Goal: Task Accomplishment & Management: Manage account settings

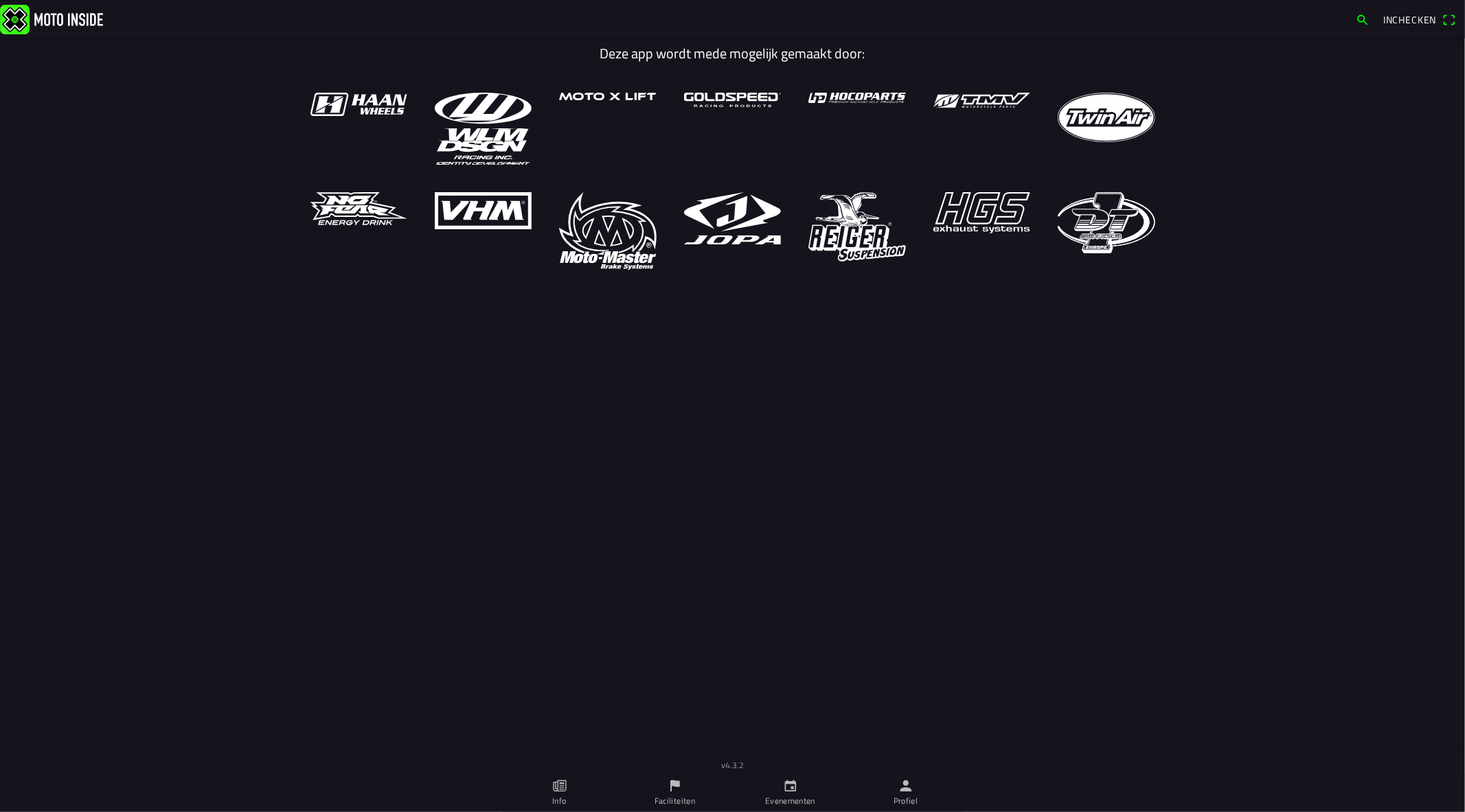
click at [880, 802] on link "Profiel" at bounding box center [906, 793] width 116 height 38
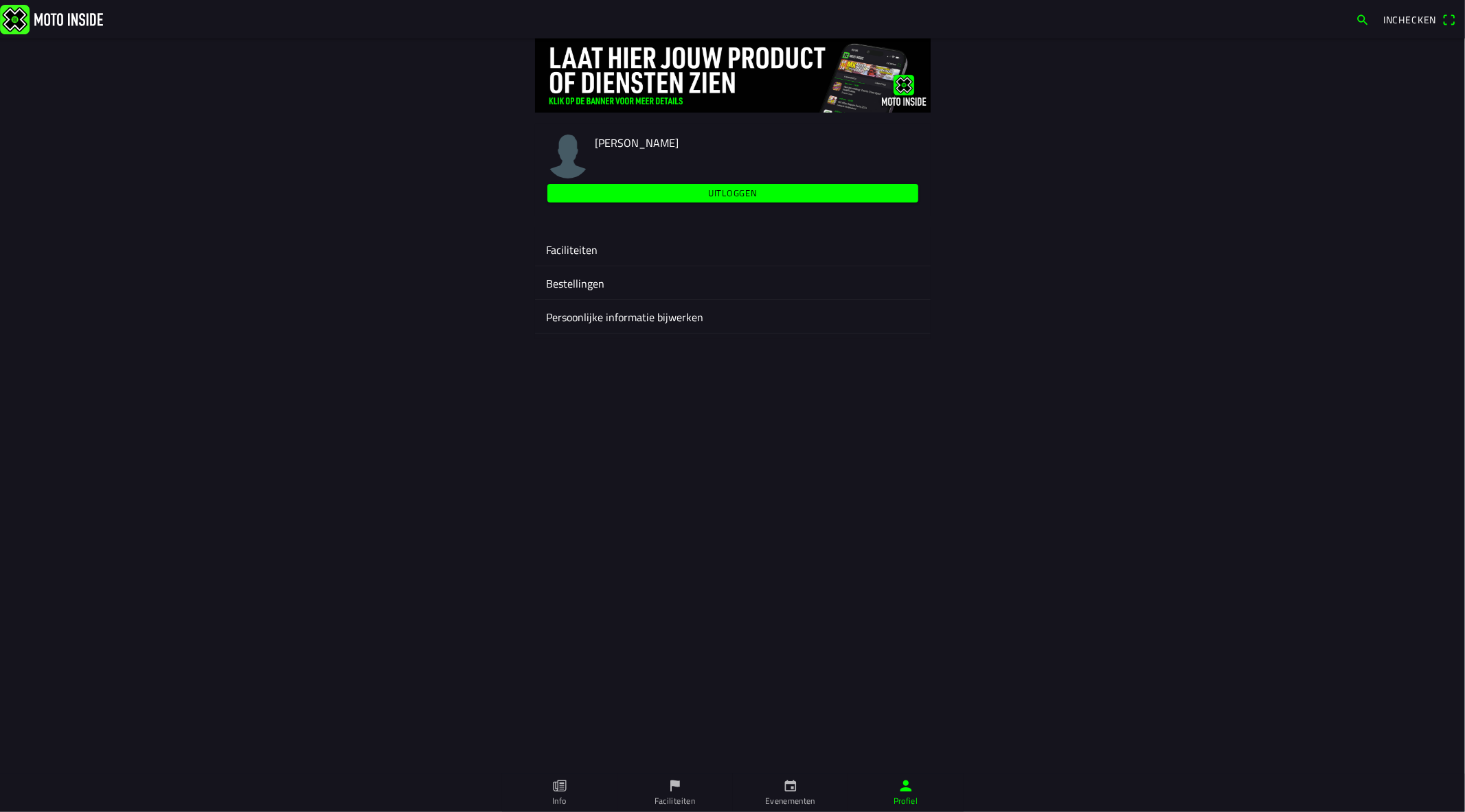
click at [572, 237] on div "Faciliteiten" at bounding box center [733, 250] width 374 height 33
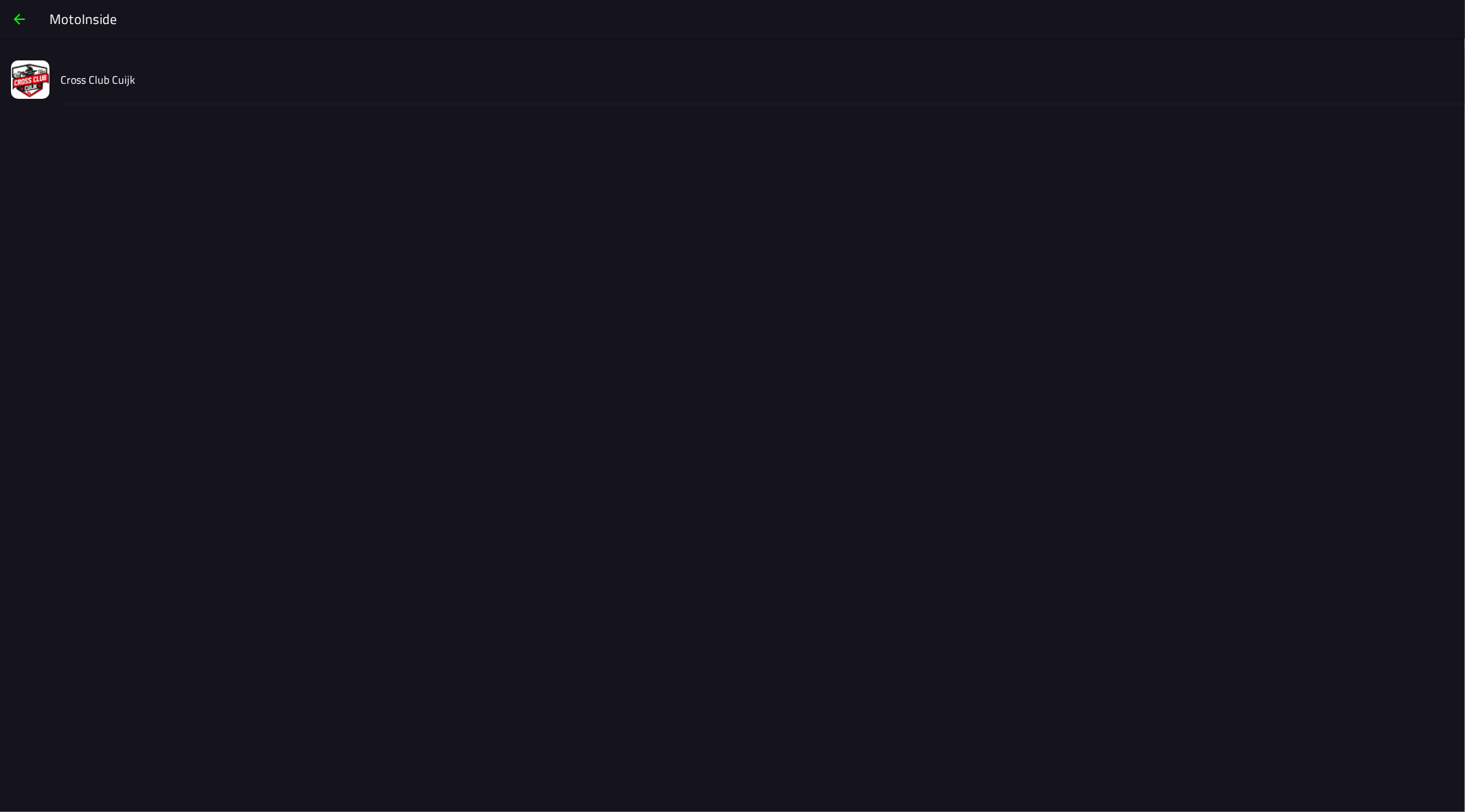
click at [133, 70] on div "Cross Club Cuijk" at bounding box center [757, 79] width 1394 height 49
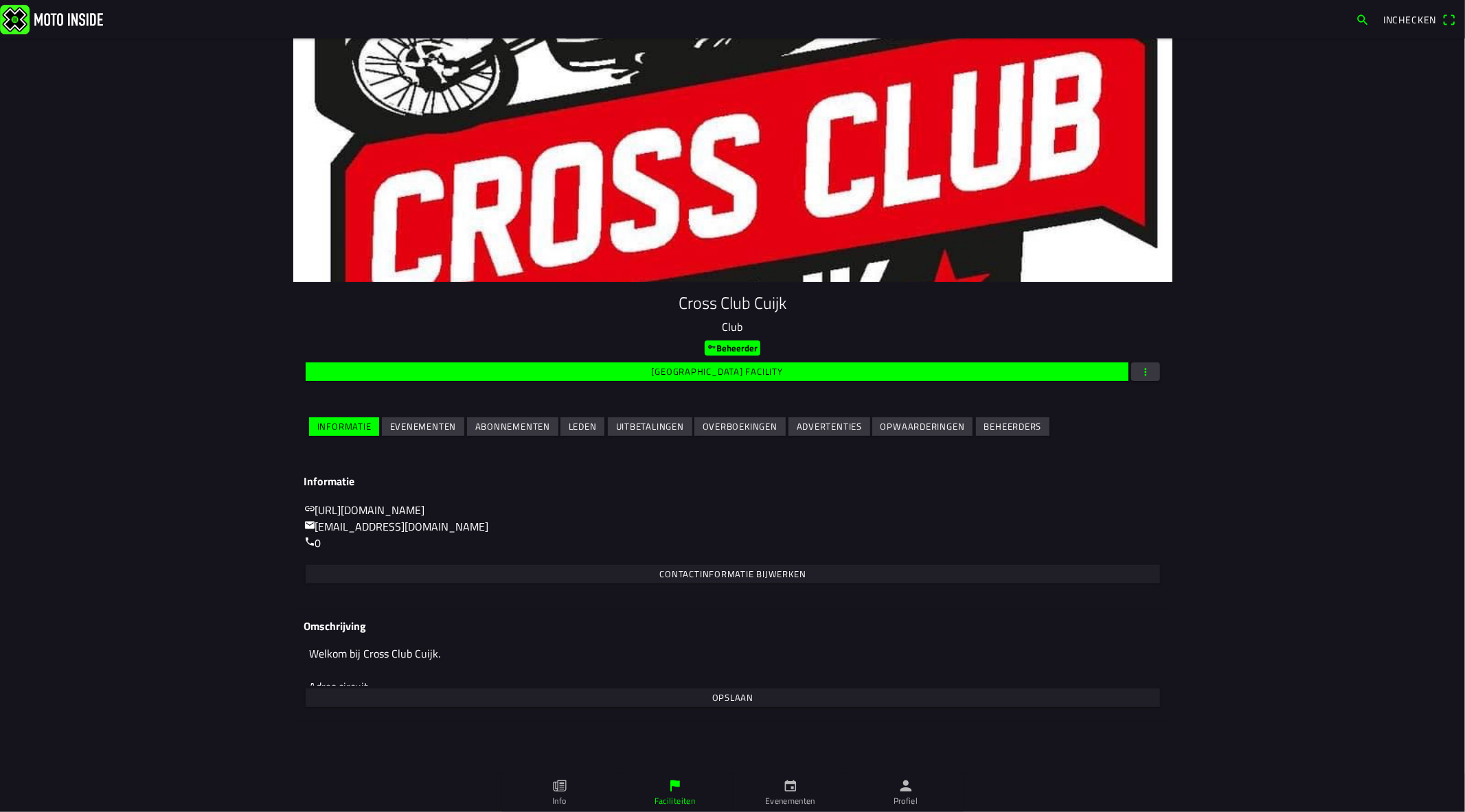
click at [0, 0] on slot "Evenementen" at bounding box center [0, 0] width 0 height 0
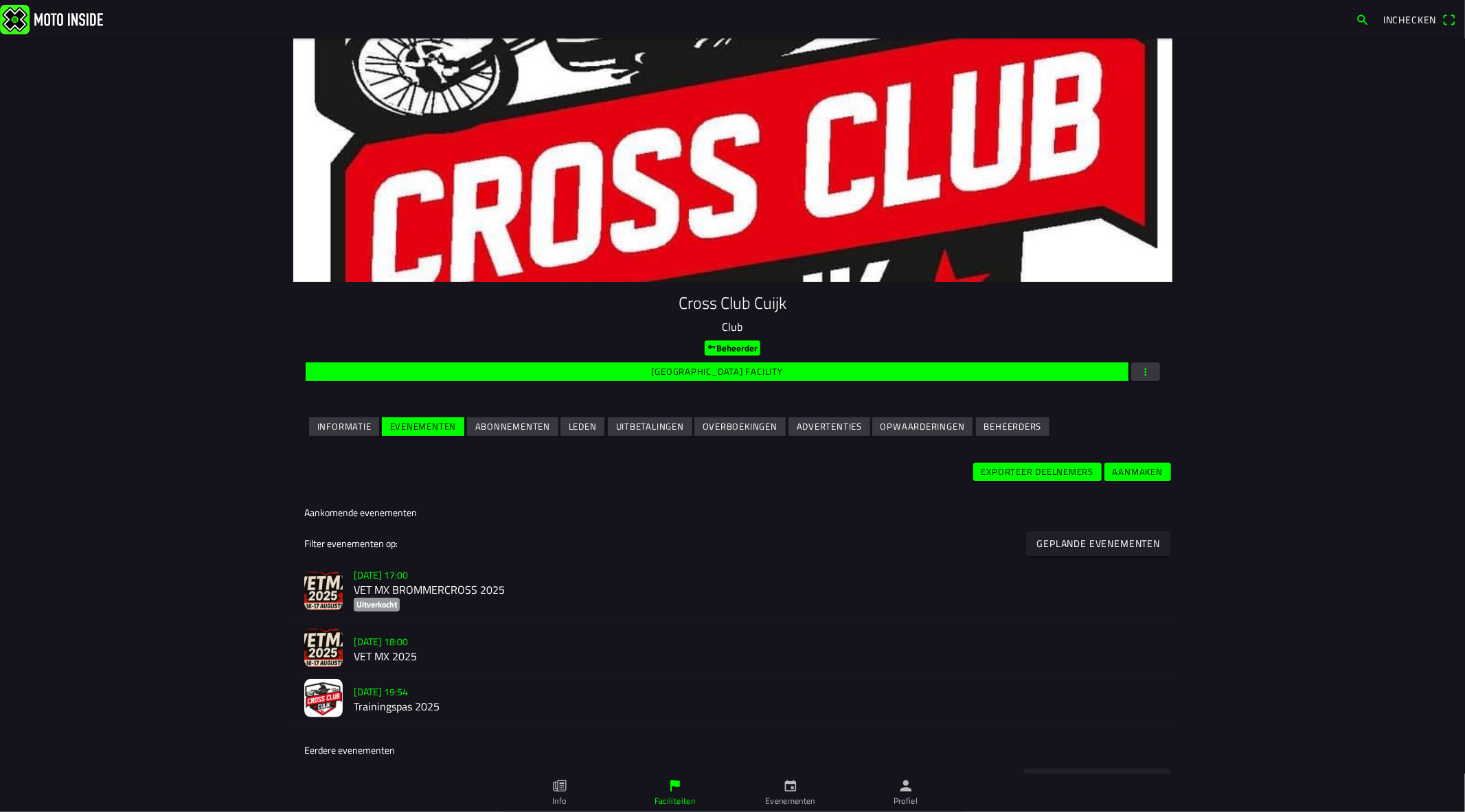
click at [479, 649] on h3 "[DATE] 18:00" at bounding box center [757, 642] width 808 height 15
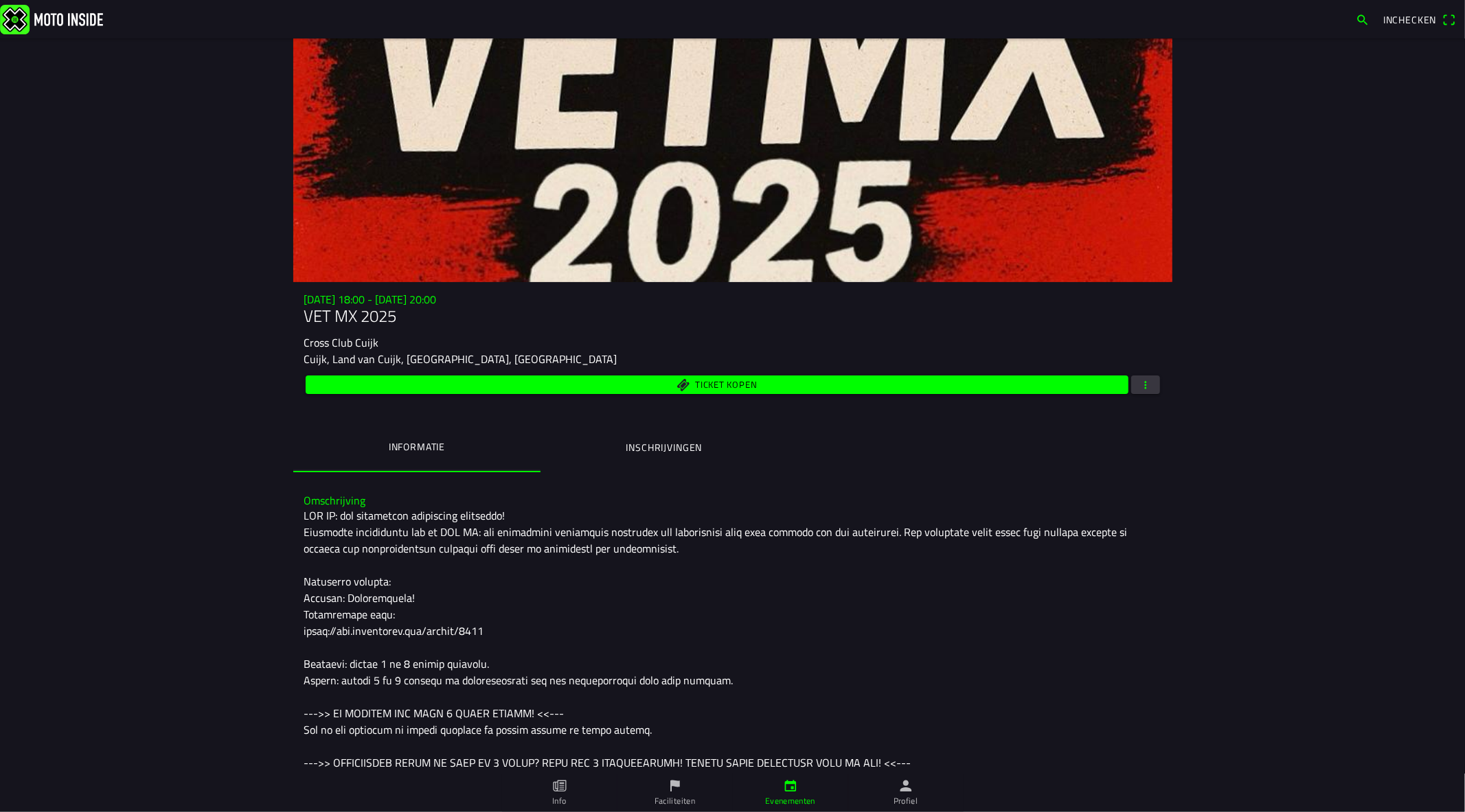
click at [634, 447] on ion-label "Inschrijvingen" at bounding box center [664, 447] width 77 height 15
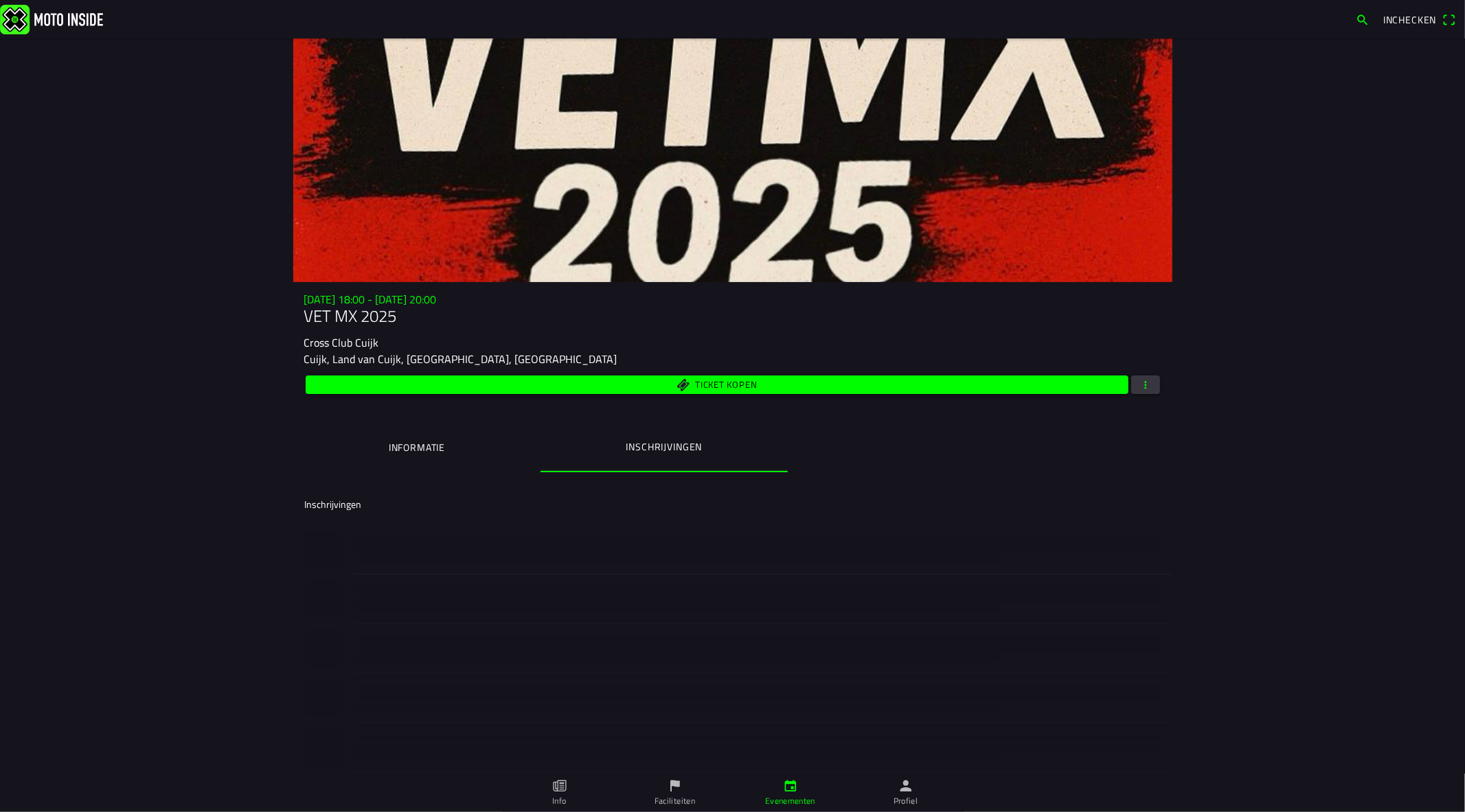
click at [636, 386] on span "Ticket kopen" at bounding box center [716, 384] width 807 height 18
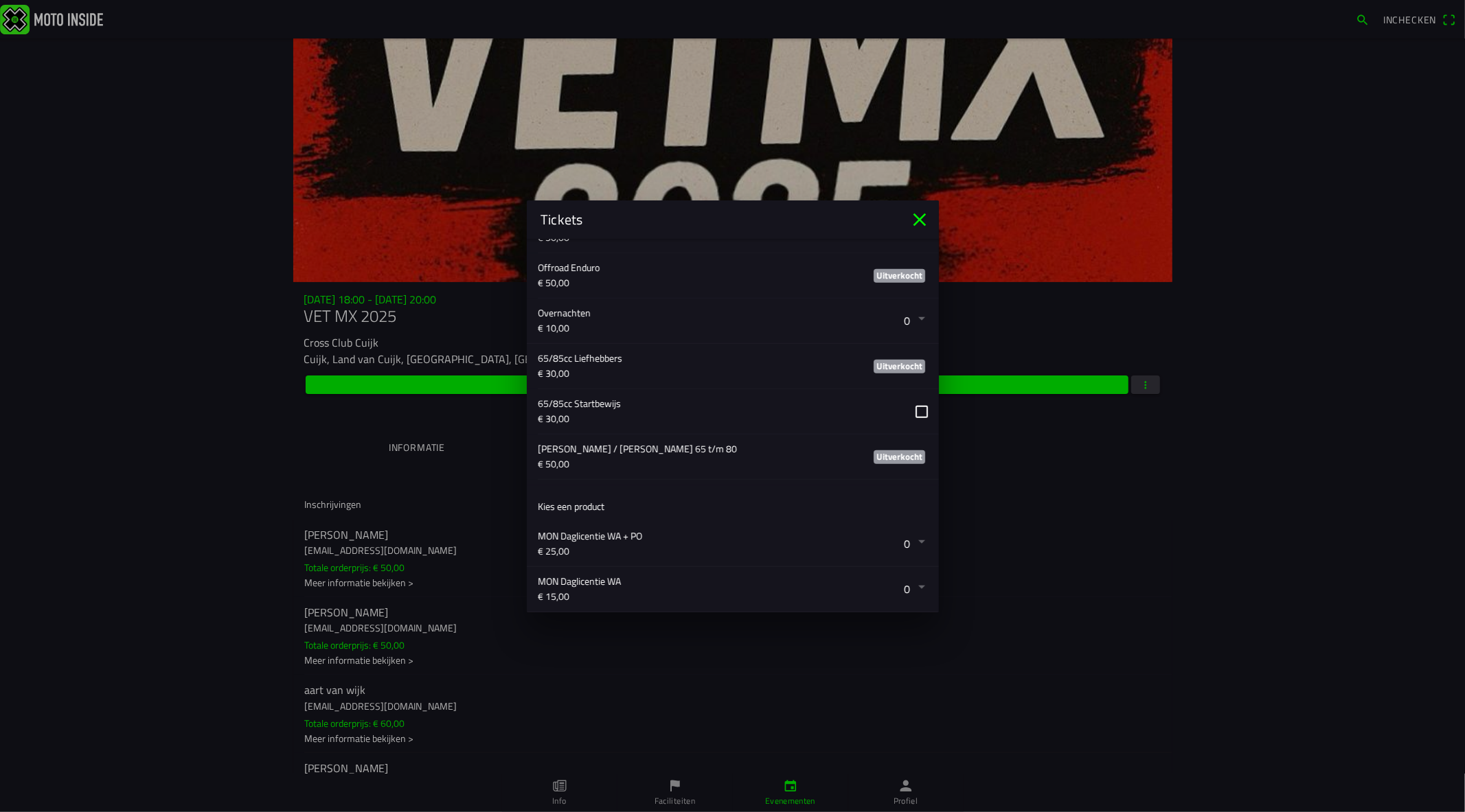
scroll to position [1068, 0]
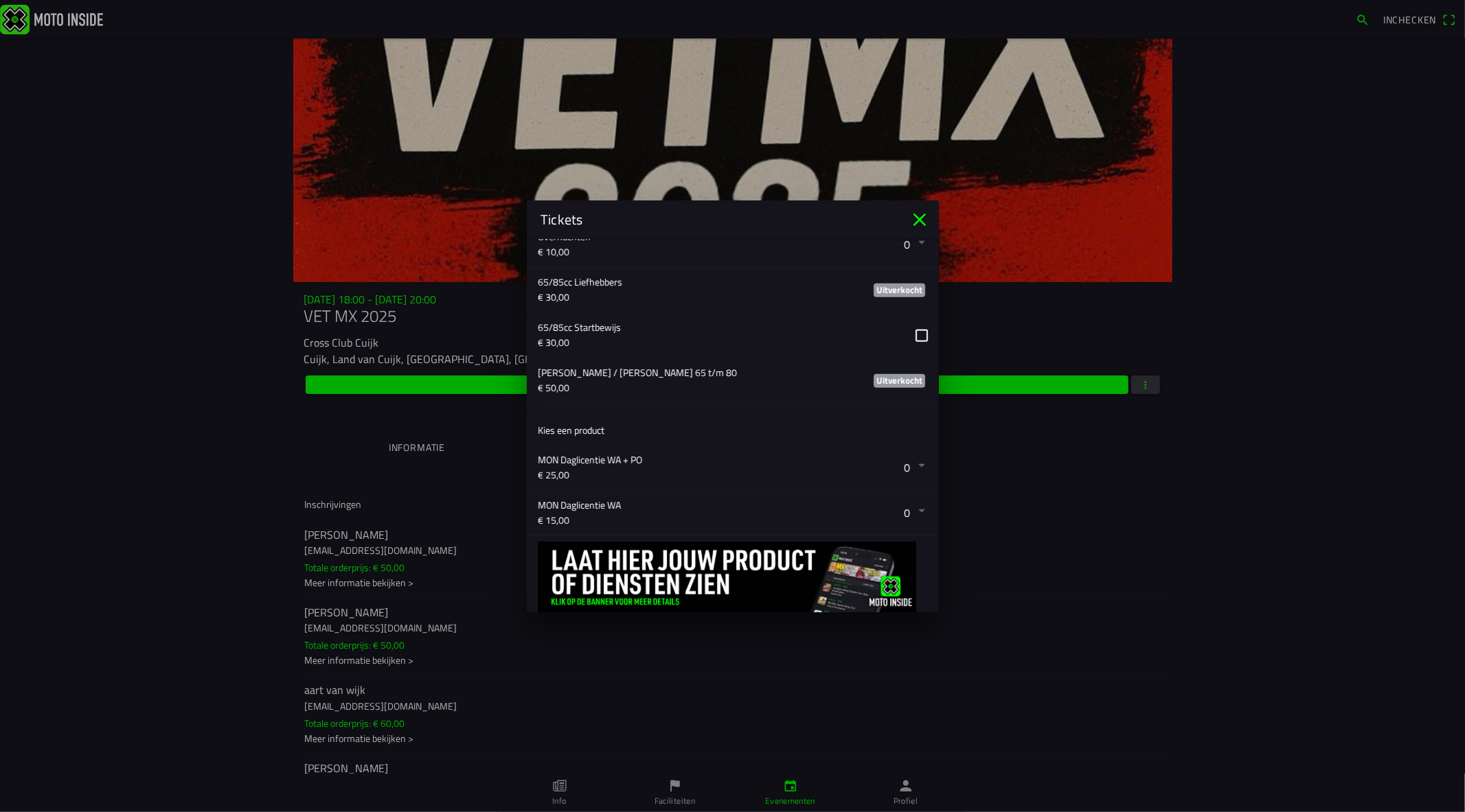
click at [916, 207] on div "Tickets" at bounding box center [733, 220] width 412 height 38
click at [916, 221] on icon "close" at bounding box center [919, 219] width 22 height 22
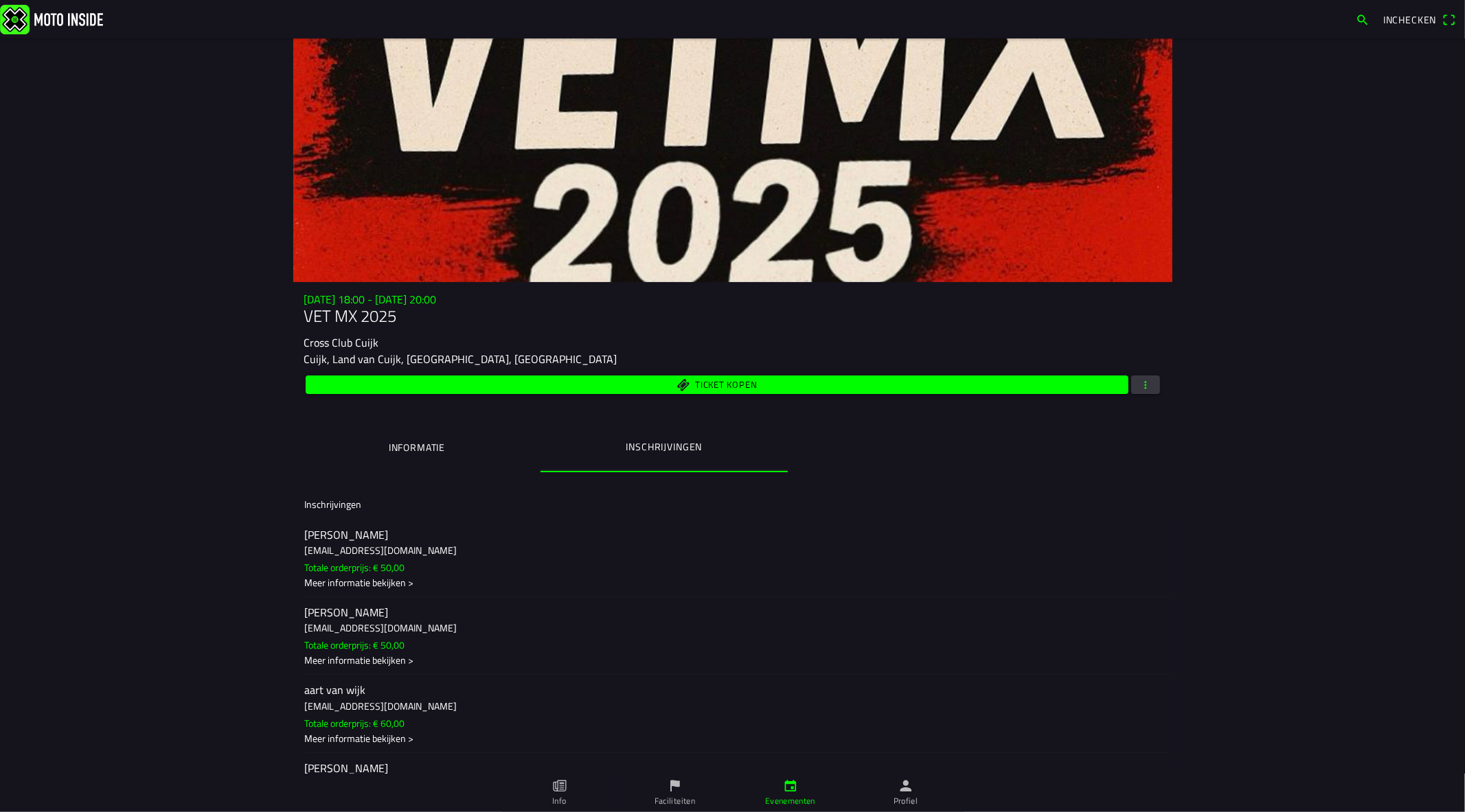
click at [1154, 449] on ion-segment "Informatie Inschrijvingen" at bounding box center [732, 448] width 879 height 48
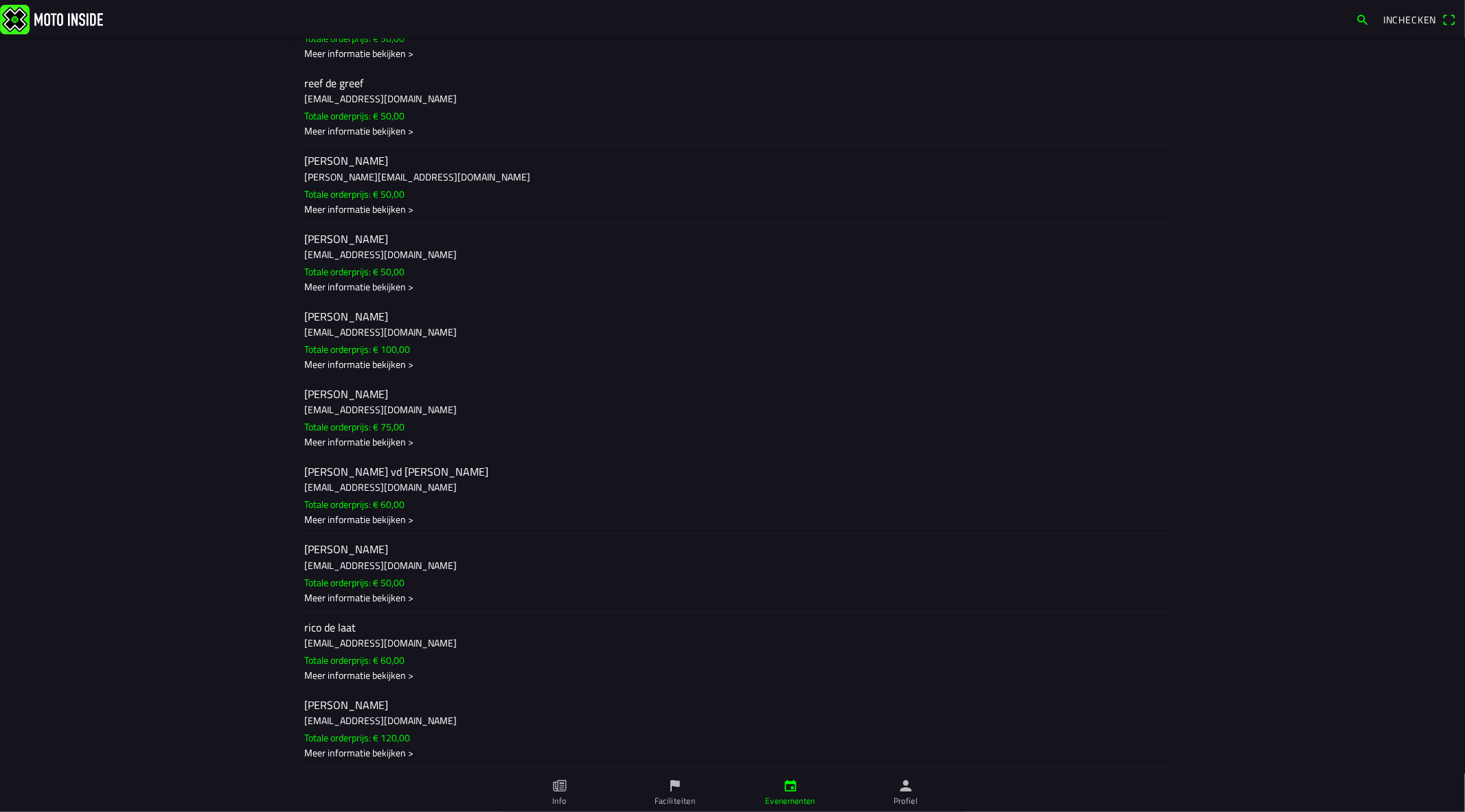
click at [699, 371] on ion-label "[PERSON_NAME] [EMAIL_ADDRESS][DOMAIN_NAME] Totale orderprijs: € 100,00 Meer inf…" at bounding box center [733, 340] width 857 height 63
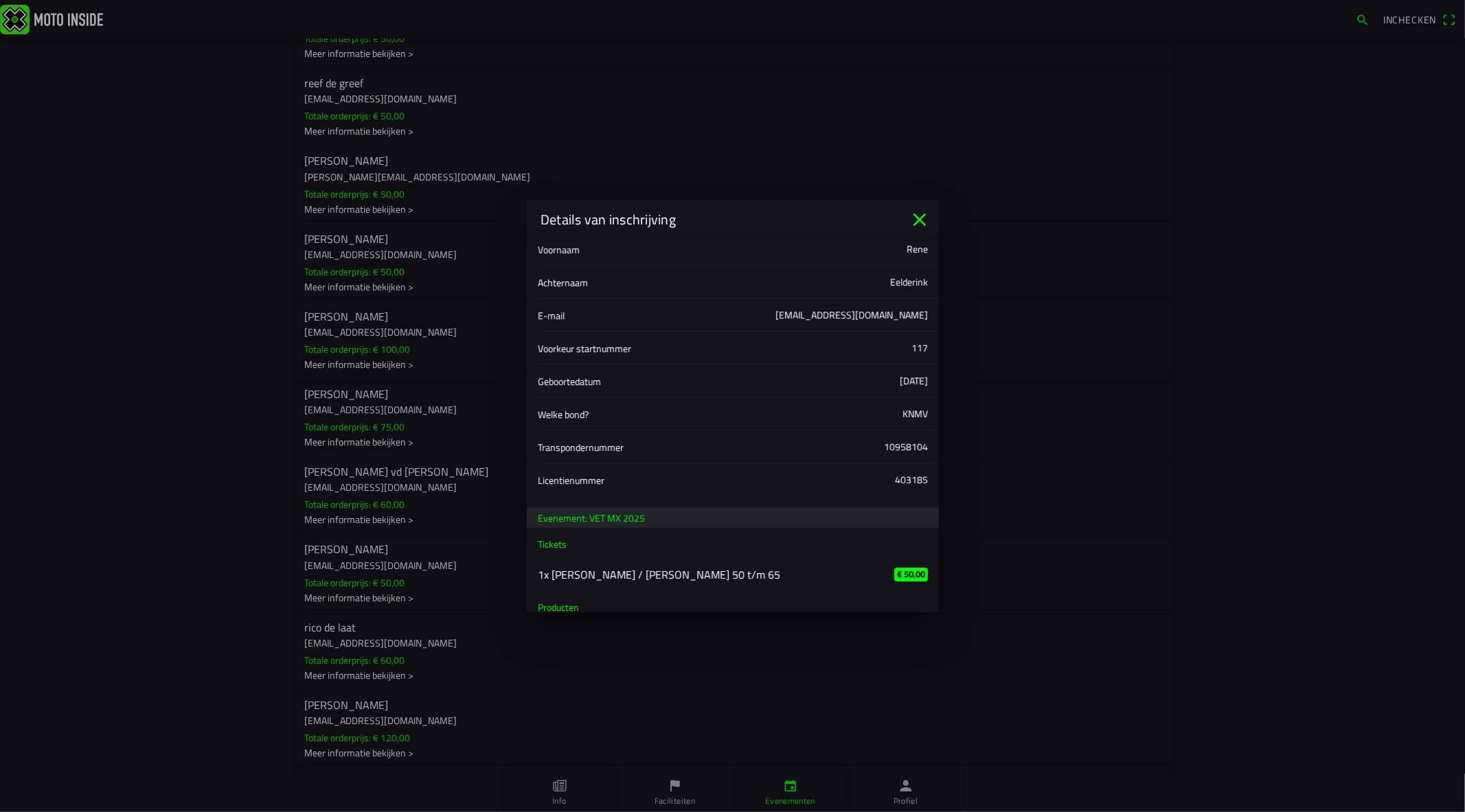
scroll to position [91, 0]
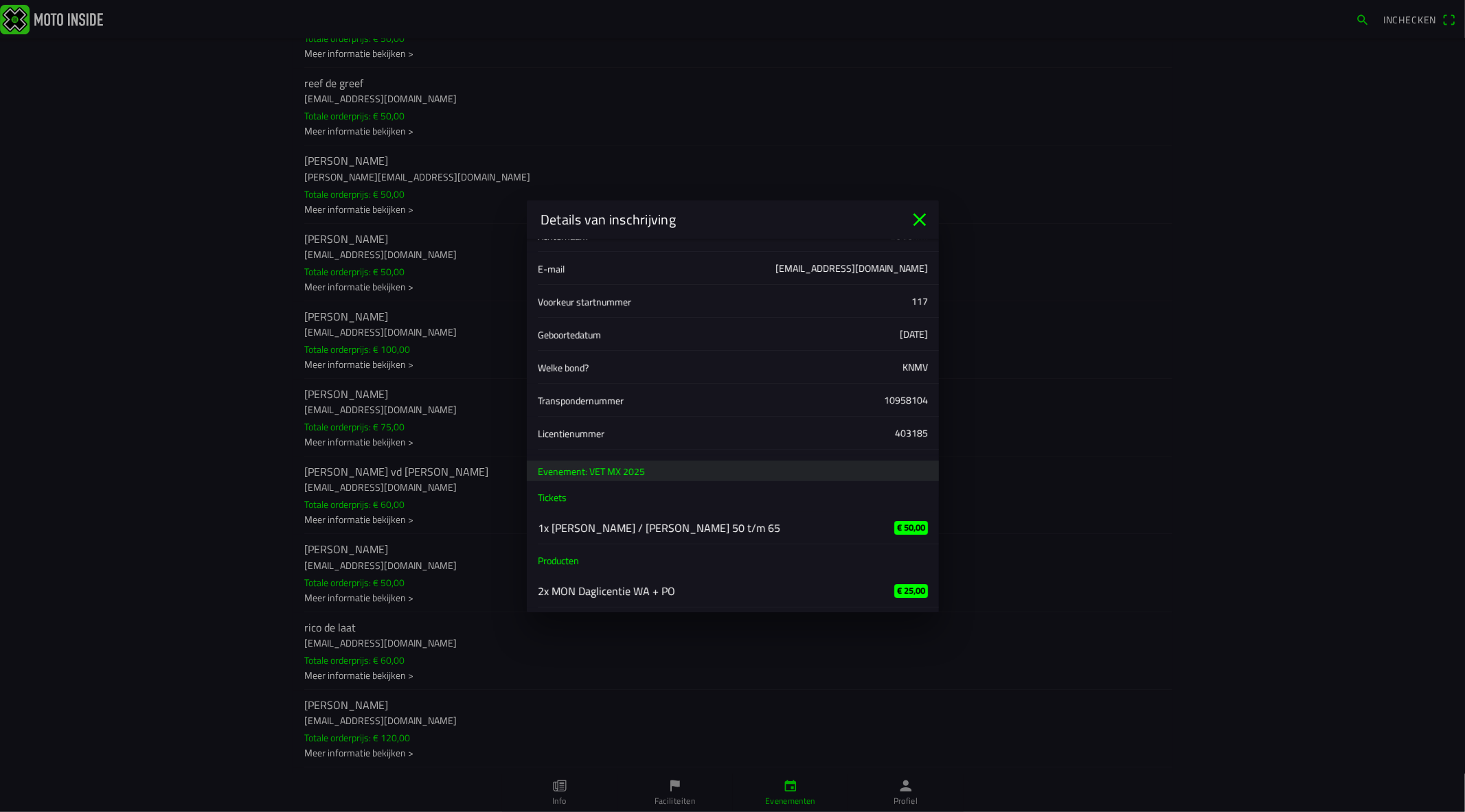
click at [919, 230] on icon "close" at bounding box center [919, 219] width 22 height 22
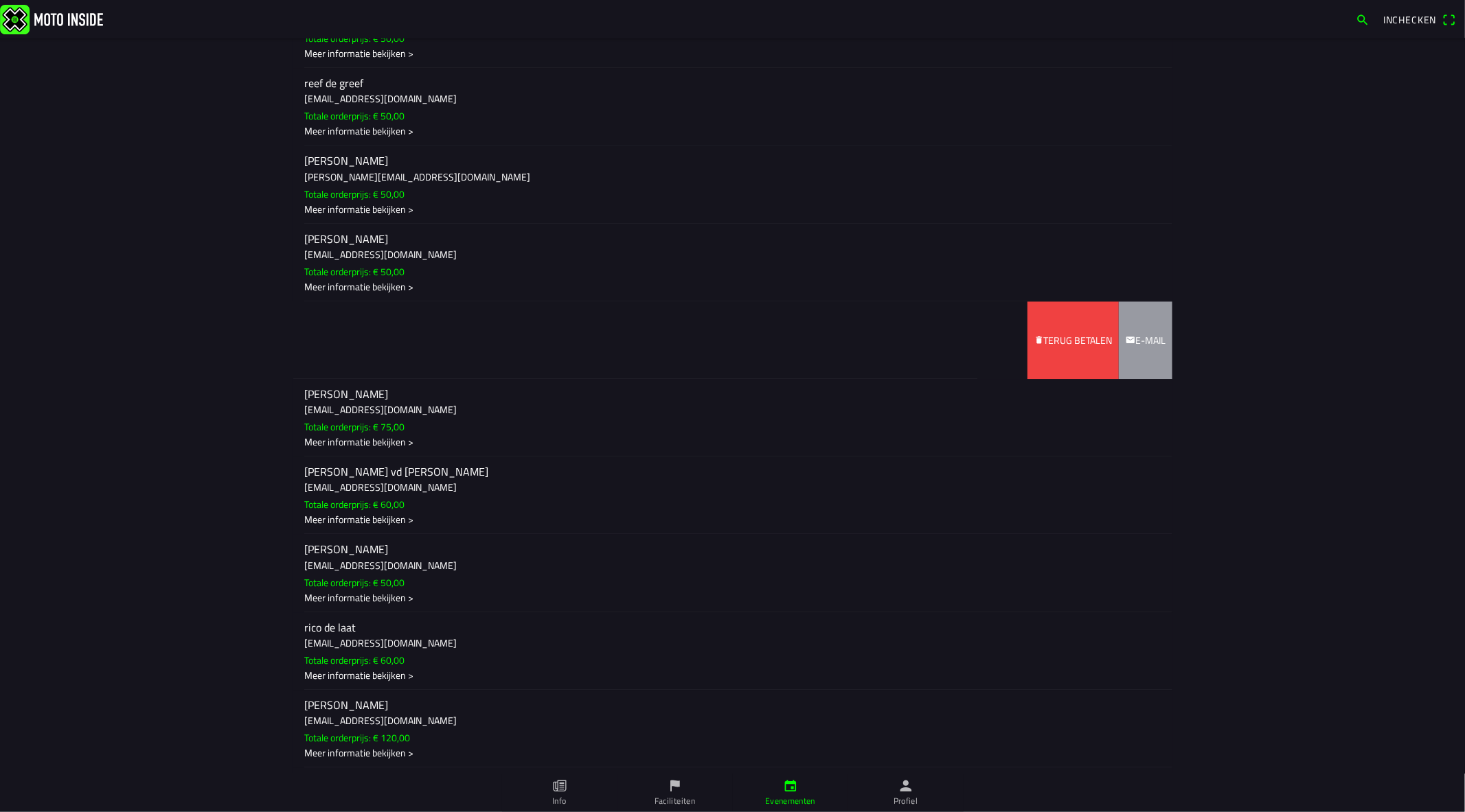
drag, startPoint x: 1055, startPoint y: 440, endPoint x: 875, endPoint y: 443, distance: 180.0
click at [875, 379] on ion-item-sliding "[PERSON_NAME] [EMAIL_ADDRESS][DOMAIN_NAME] Totale orderprijs: € 100,00 Meer inf…" at bounding box center [732, 340] width 879 height 77
click at [0, 0] on slot "Terug betalen" at bounding box center [0, 0] width 0 height 0
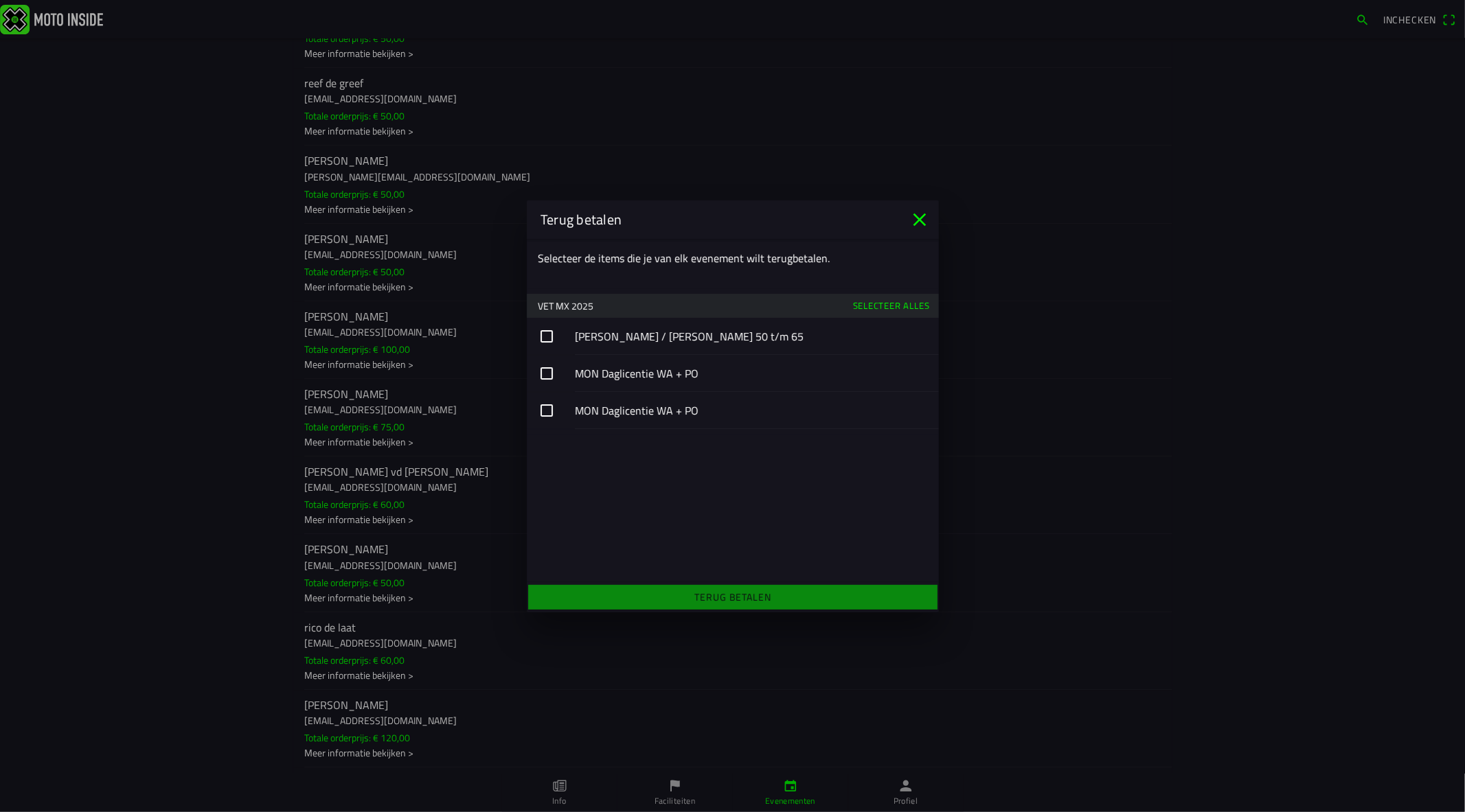
click at [557, 361] on button "button" at bounding box center [733, 373] width 412 height 37
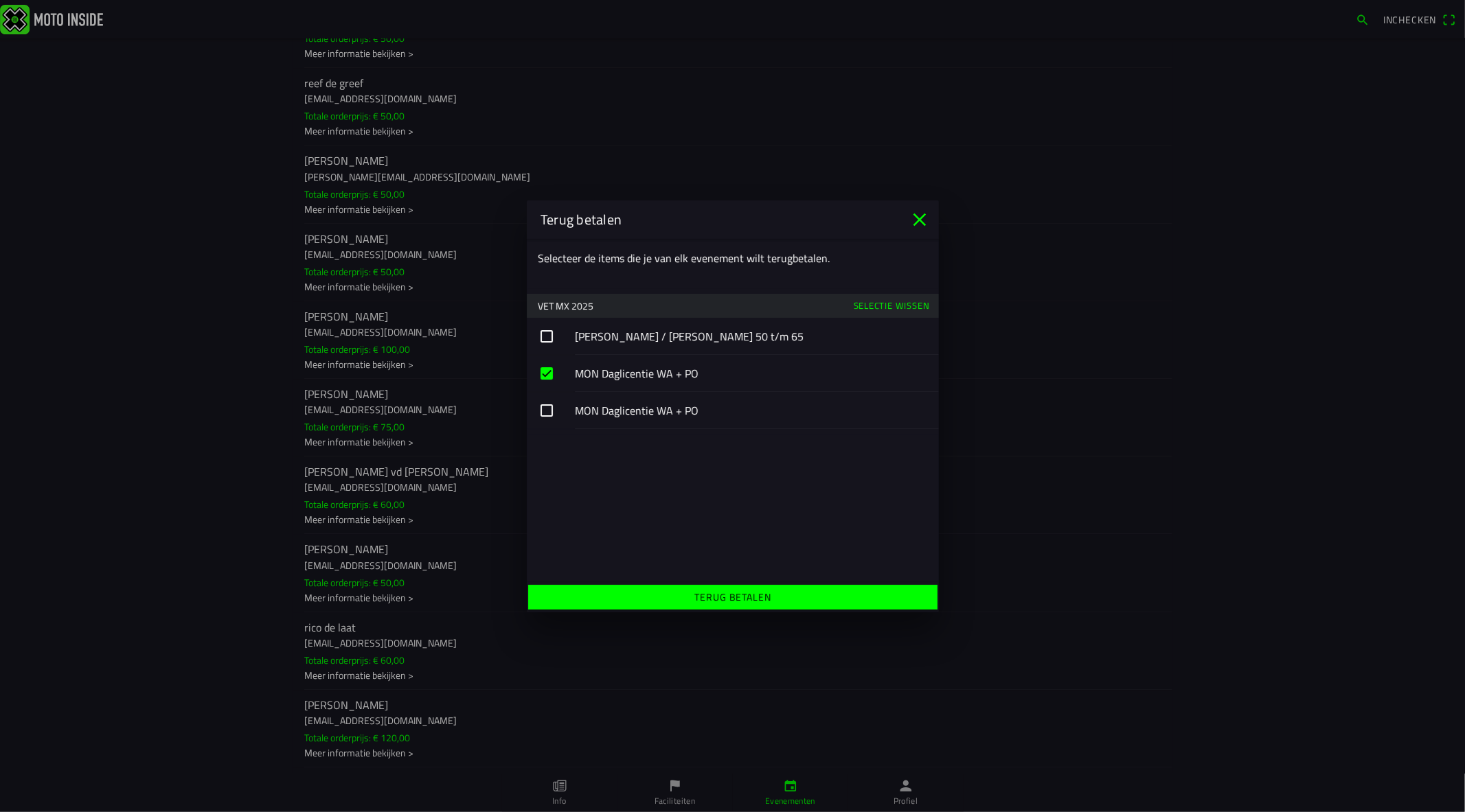
click at [546, 342] on button "button" at bounding box center [733, 336] width 412 height 37
click at [543, 412] on button "button" at bounding box center [733, 410] width 412 height 37
click at [664, 600] on span "Terug betalen" at bounding box center [732, 597] width 388 height 24
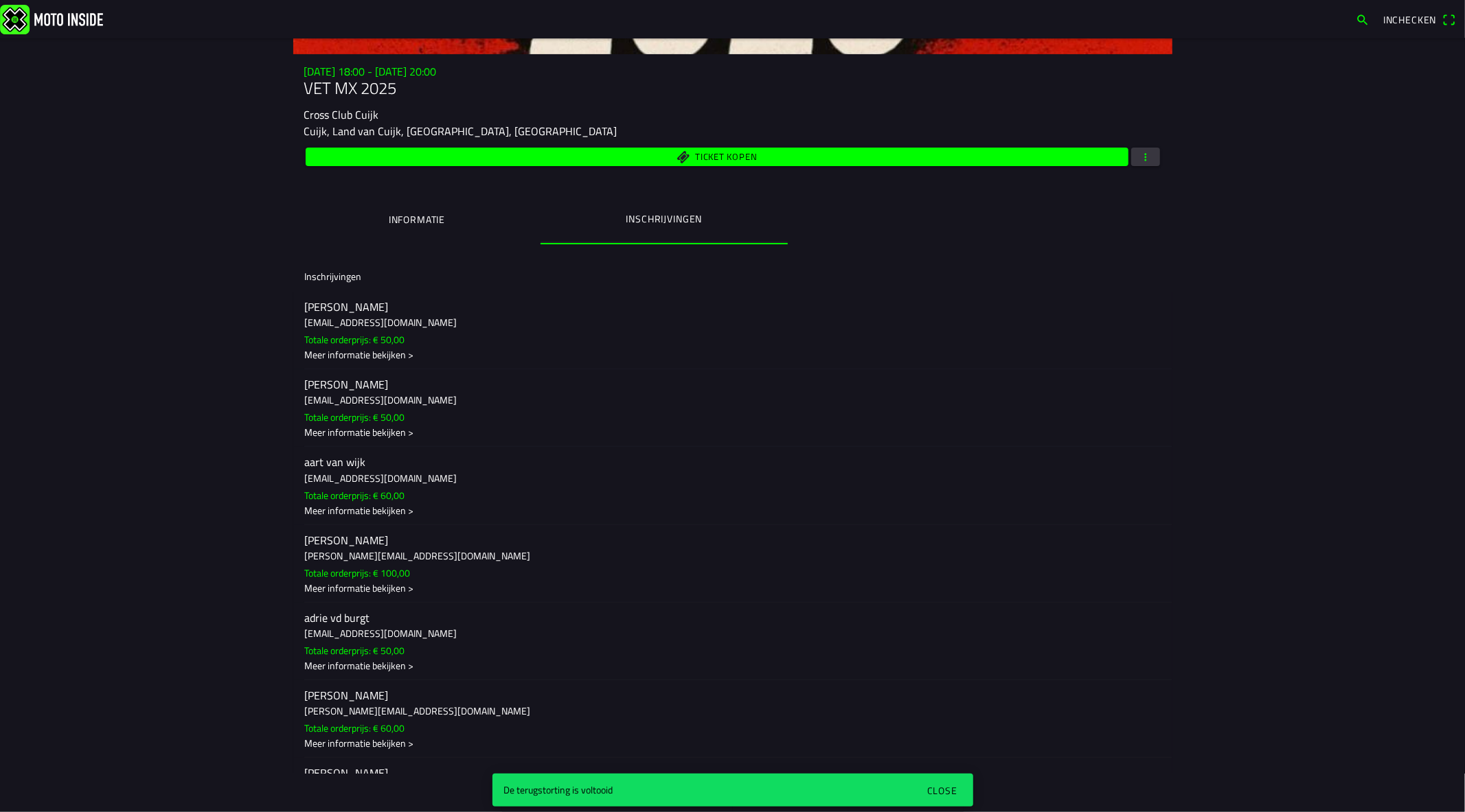
scroll to position [229, 0]
click at [1139, 154] on span "button" at bounding box center [1145, 156] width 12 height 18
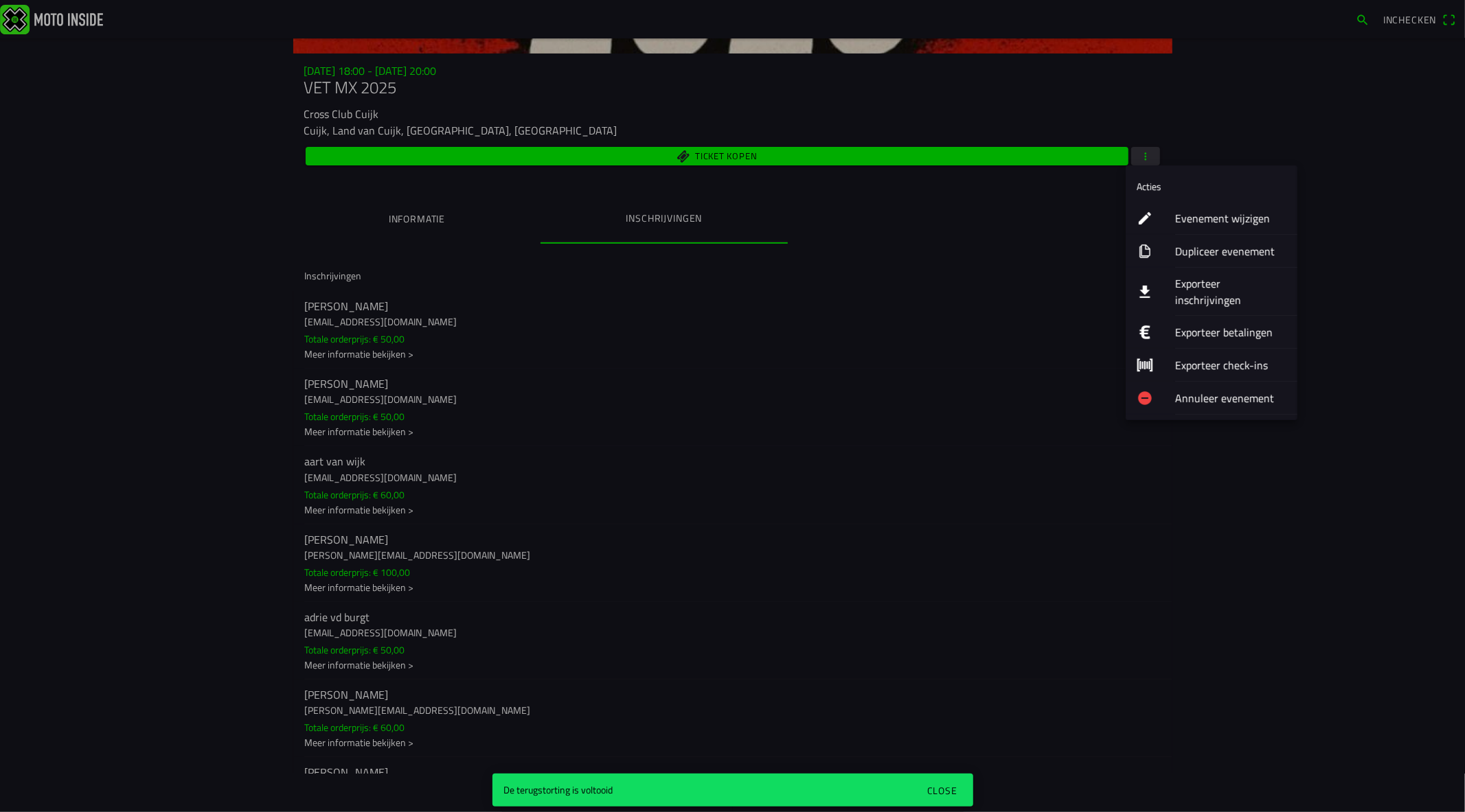
click at [1202, 217] on ion-label "Evenement wijzigen" at bounding box center [1230, 218] width 111 height 17
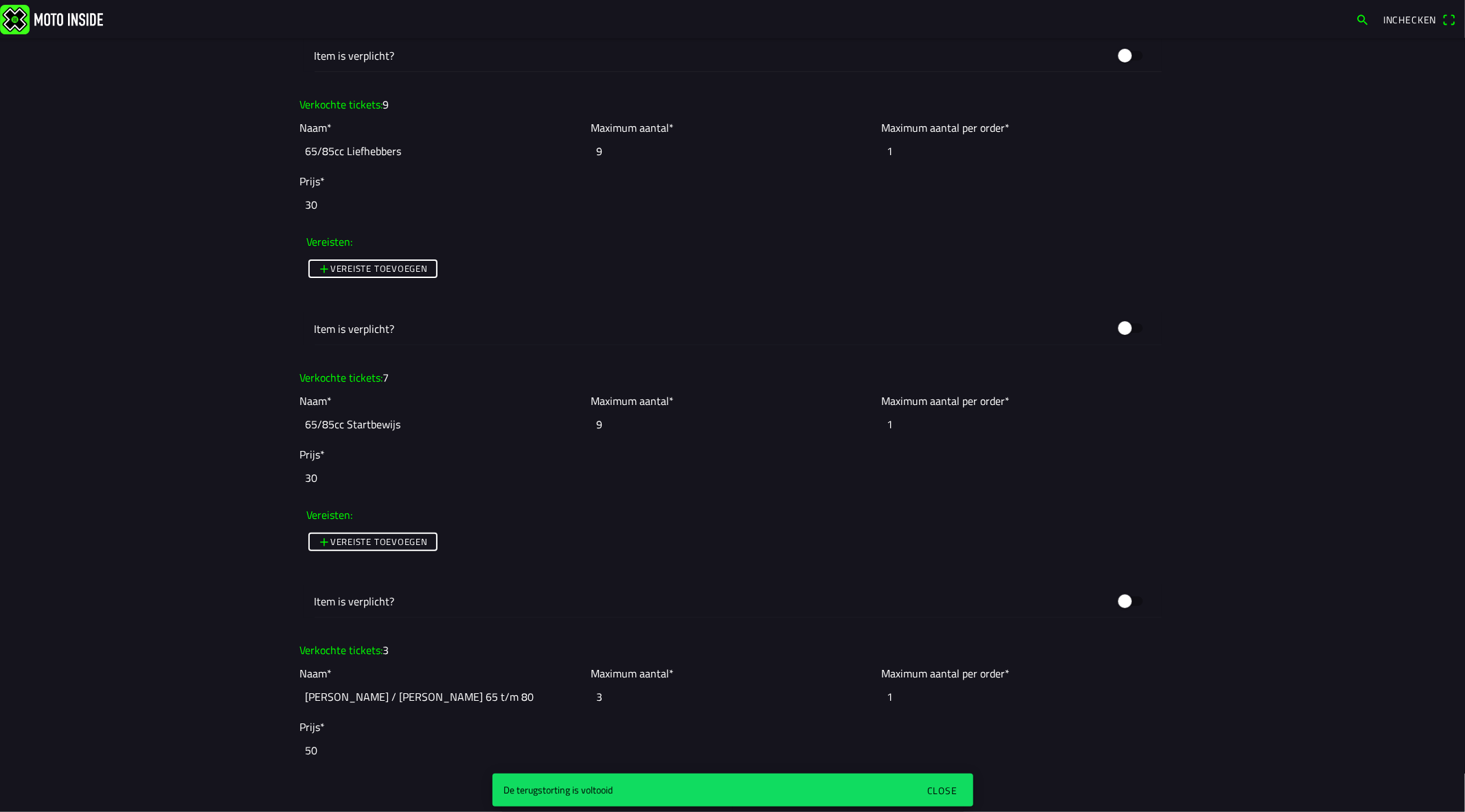
scroll to position [4502, 0]
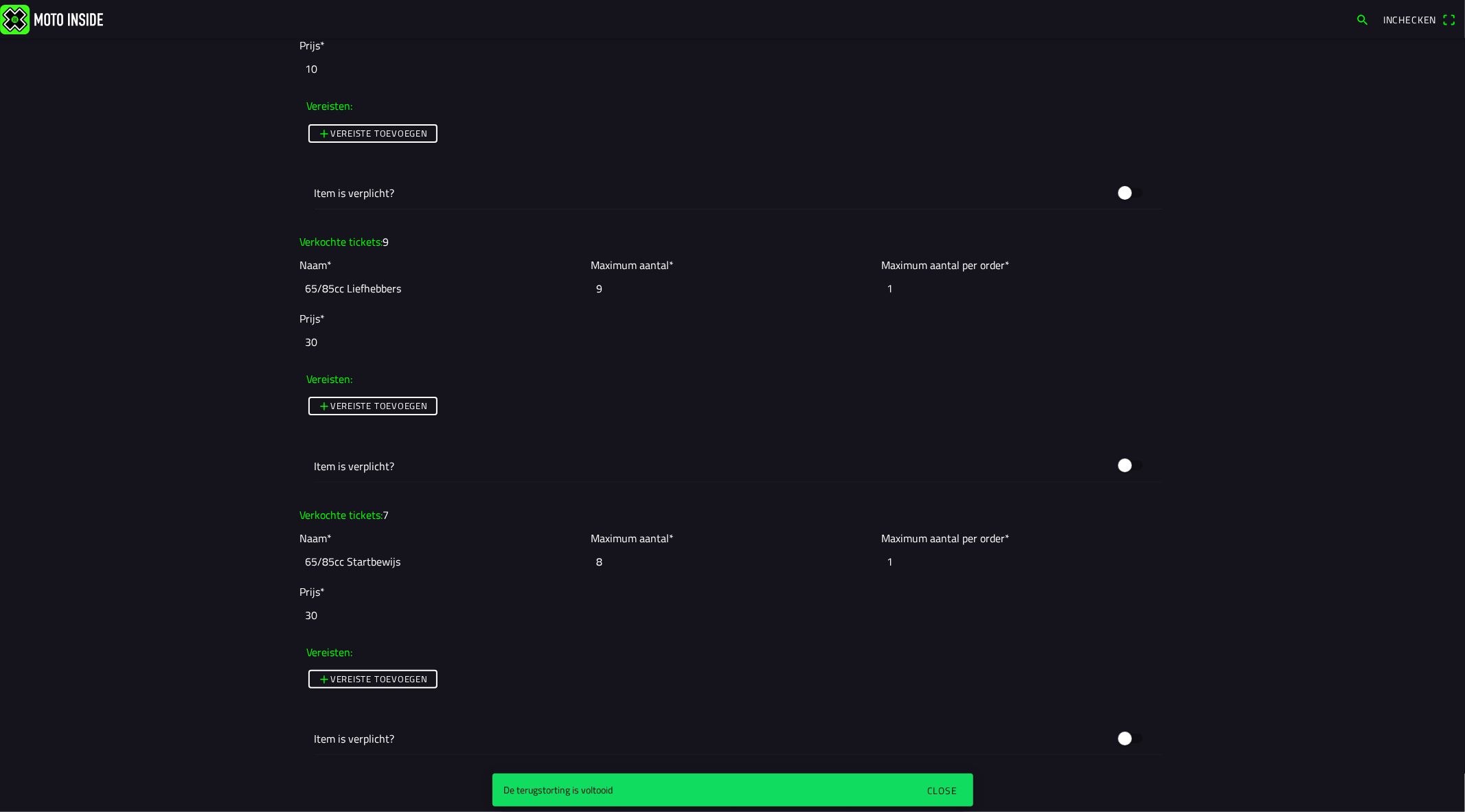
click at [863, 566] on input "8" at bounding box center [732, 562] width 283 height 30
type input "7"
click at [863, 566] on input "7" at bounding box center [732, 562] width 283 height 30
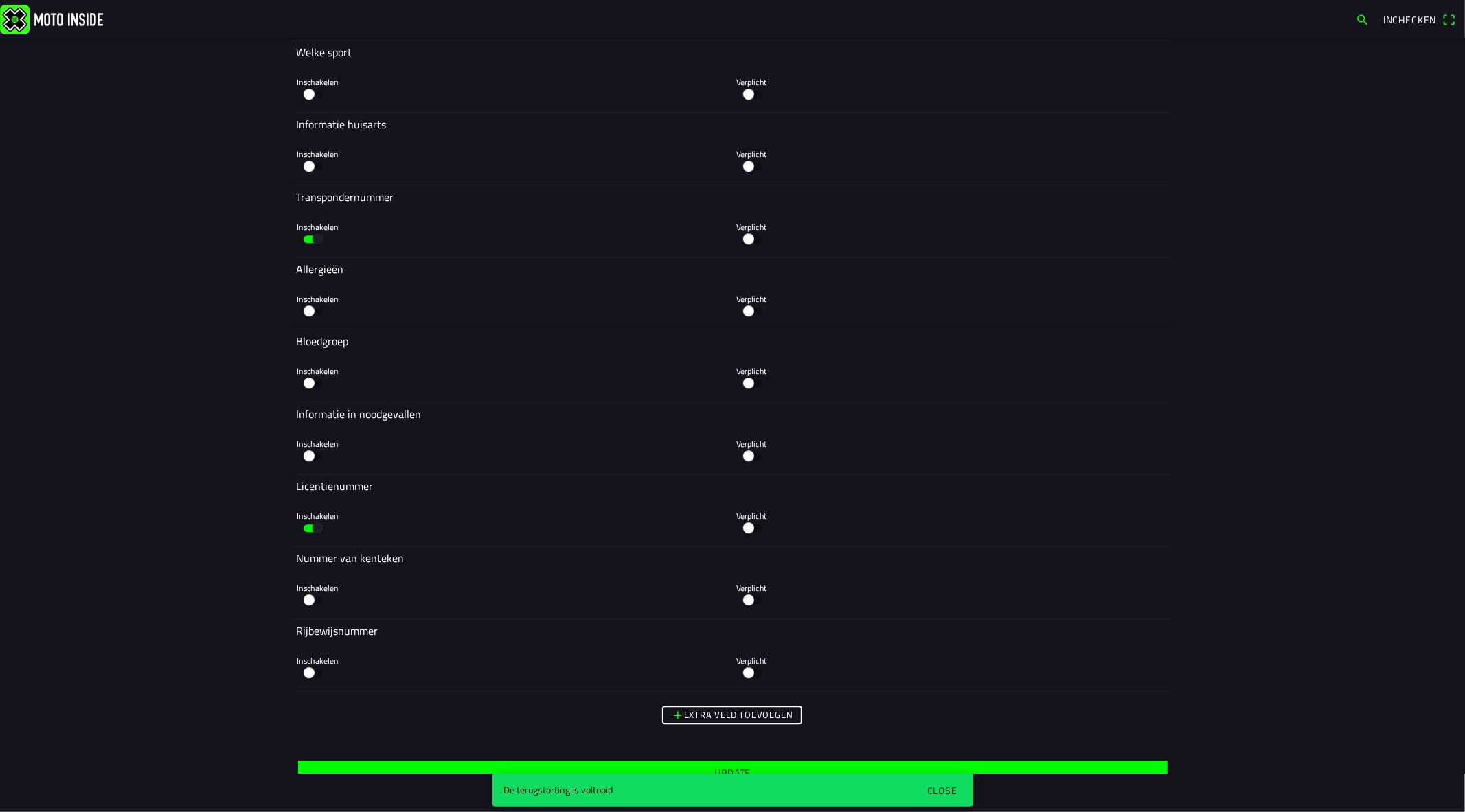
scroll to position [7498, 0]
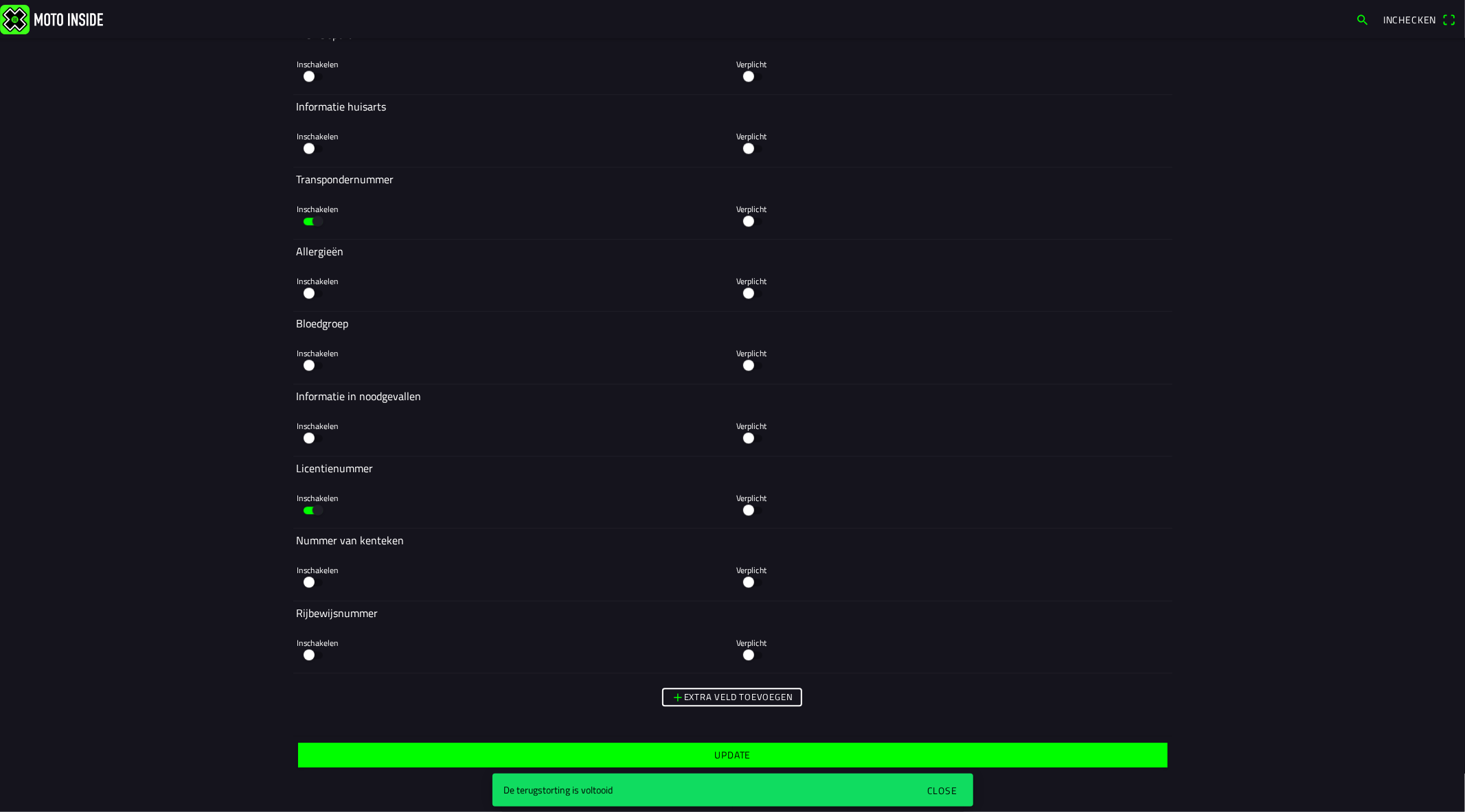
click at [767, 750] on span "Update" at bounding box center [733, 755] width 849 height 24
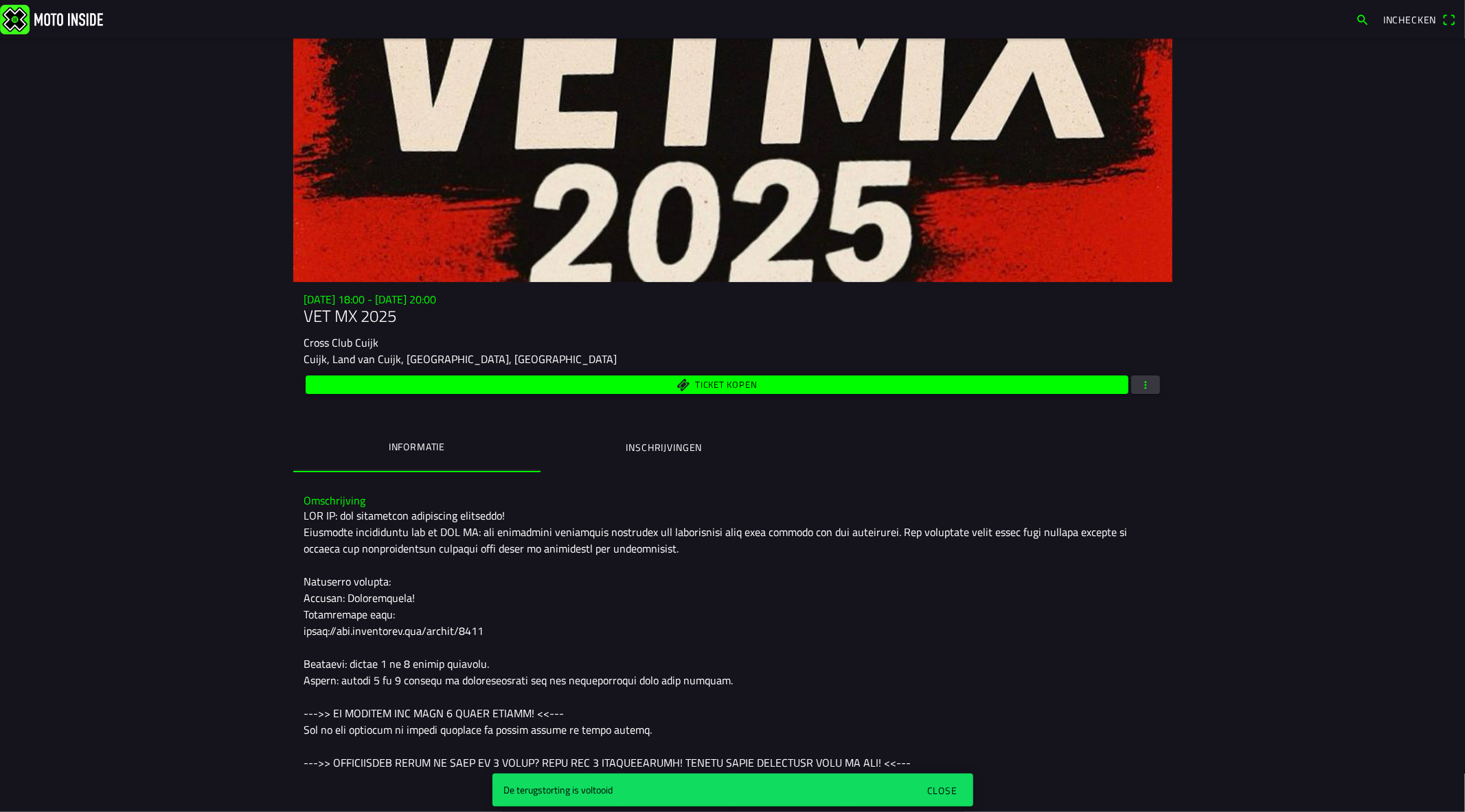
click at [1131, 390] on button "button" at bounding box center [1145, 384] width 29 height 18
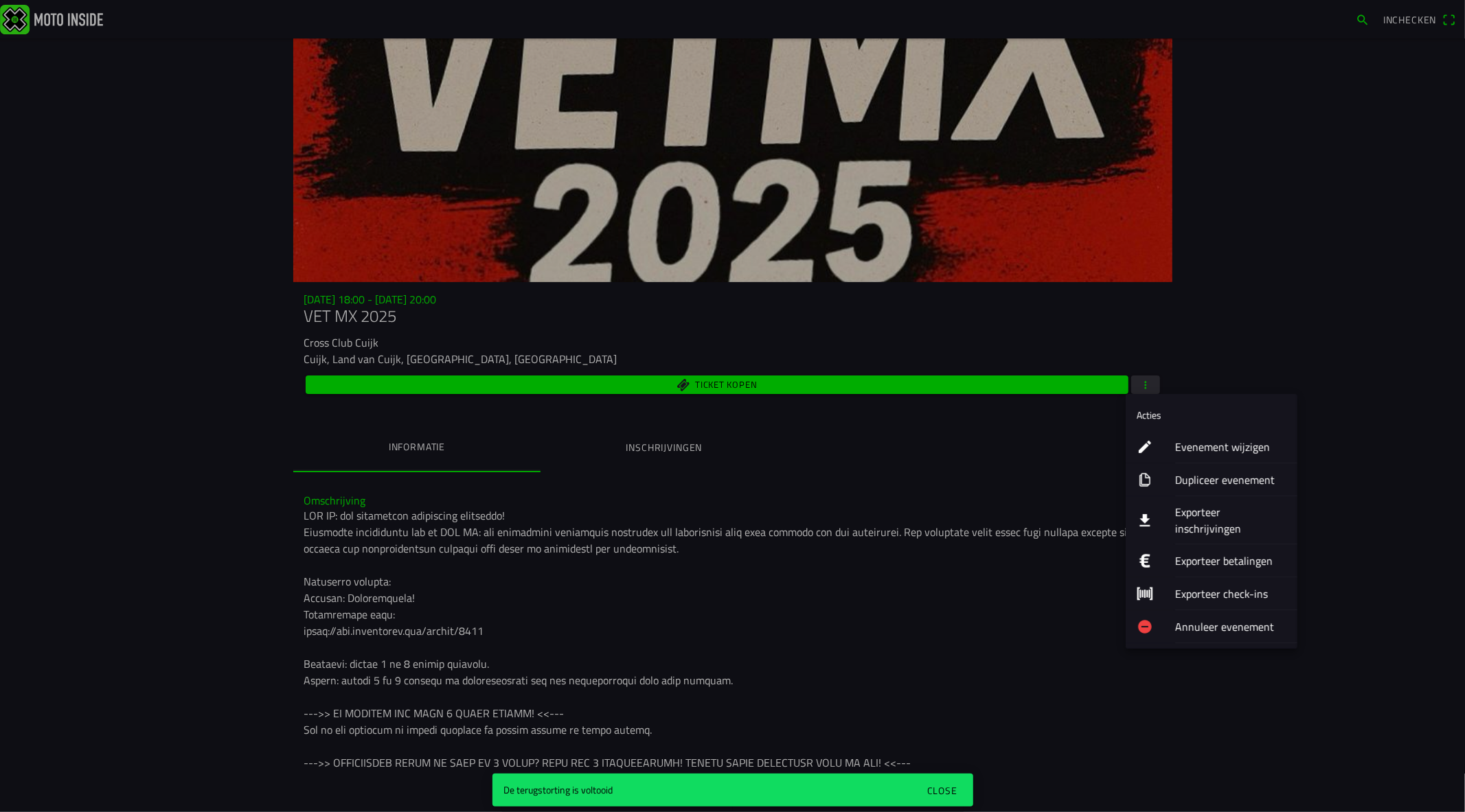
click at [1209, 485] on ion-label "Dupliceer evenement" at bounding box center [1230, 480] width 111 height 17
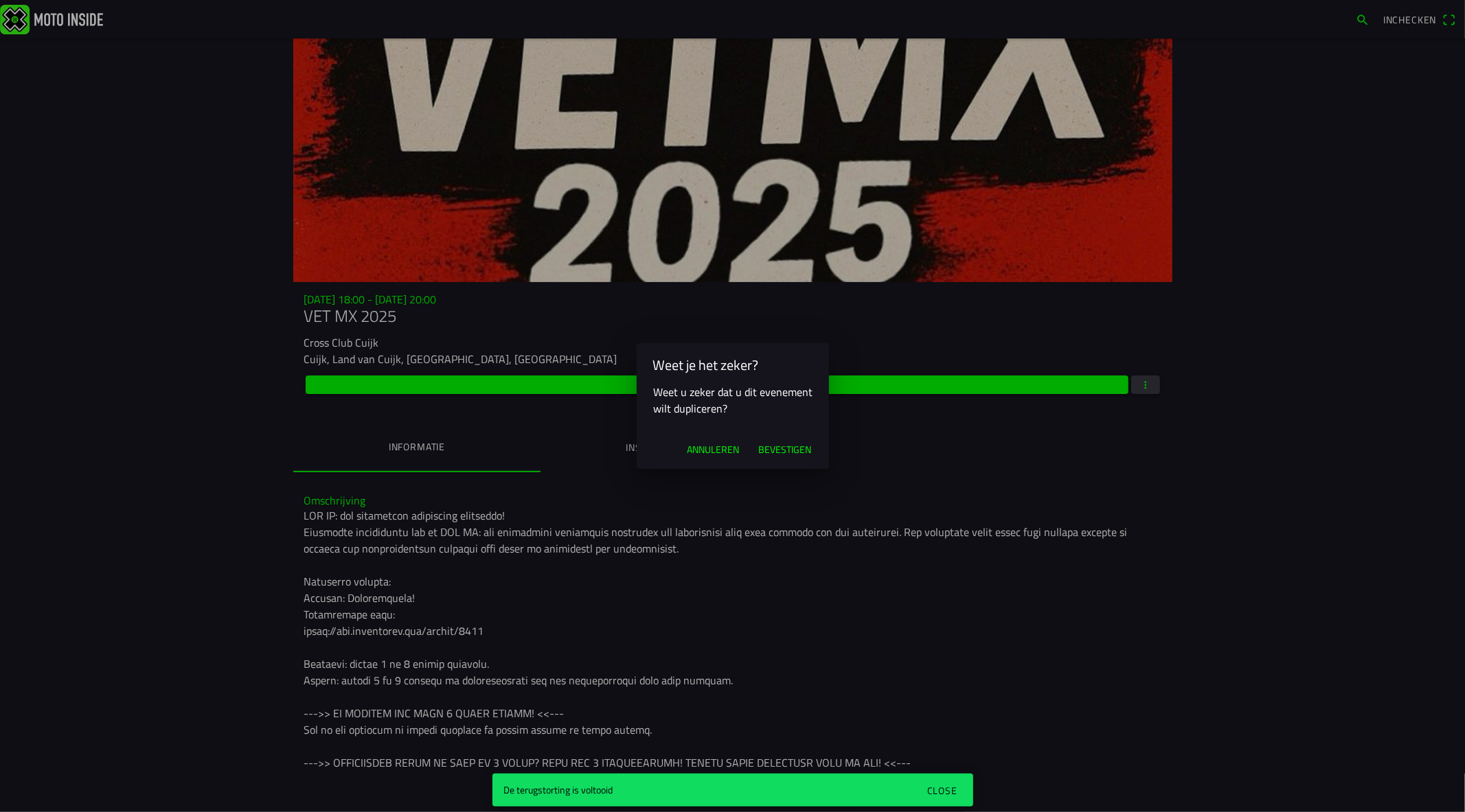
drag, startPoint x: 717, startPoint y: 454, endPoint x: 1090, endPoint y: 427, distance: 374.0
click at [718, 453] on span "Annuleren" at bounding box center [713, 449] width 52 height 14
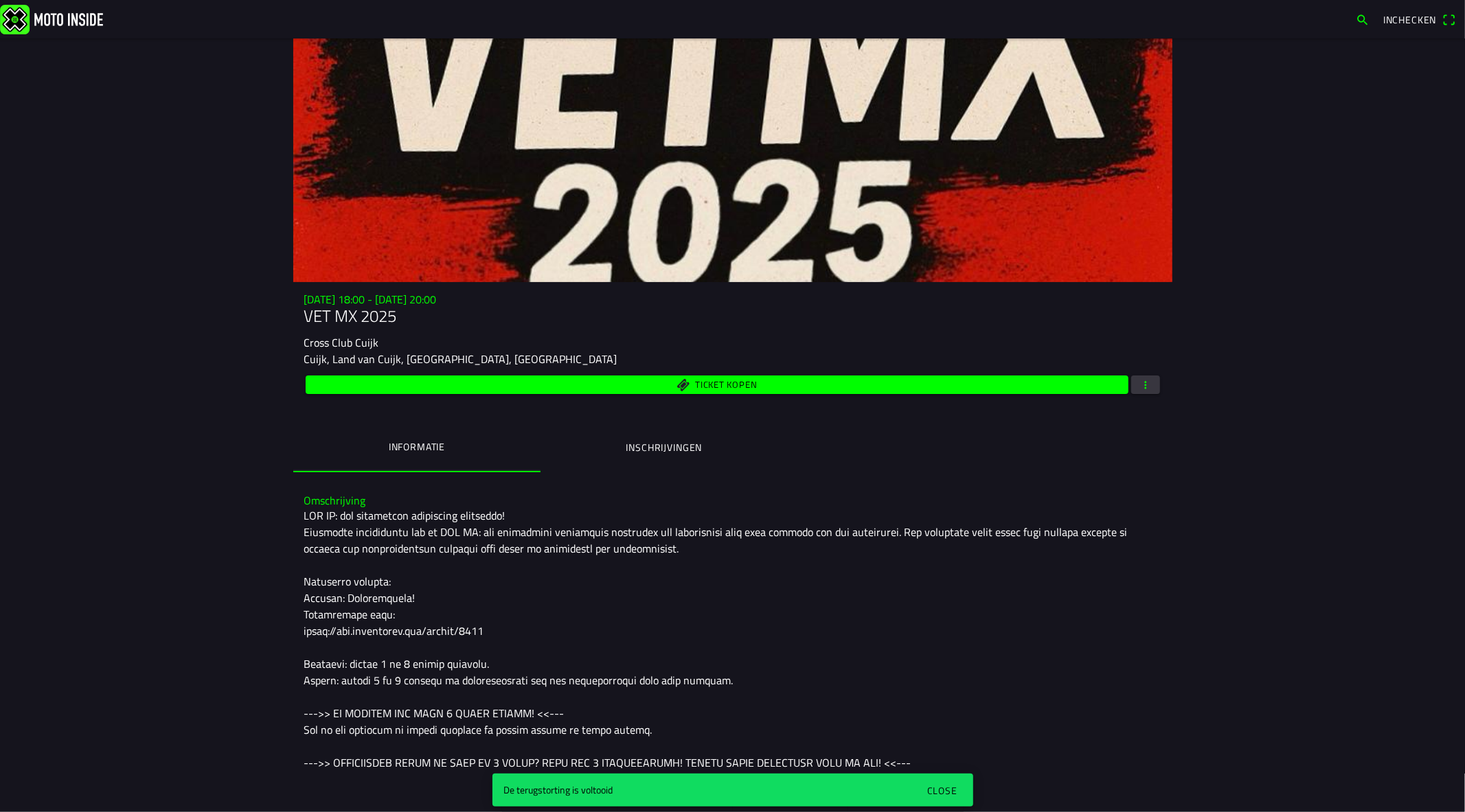
click at [1141, 383] on span "button" at bounding box center [1145, 384] width 12 height 18
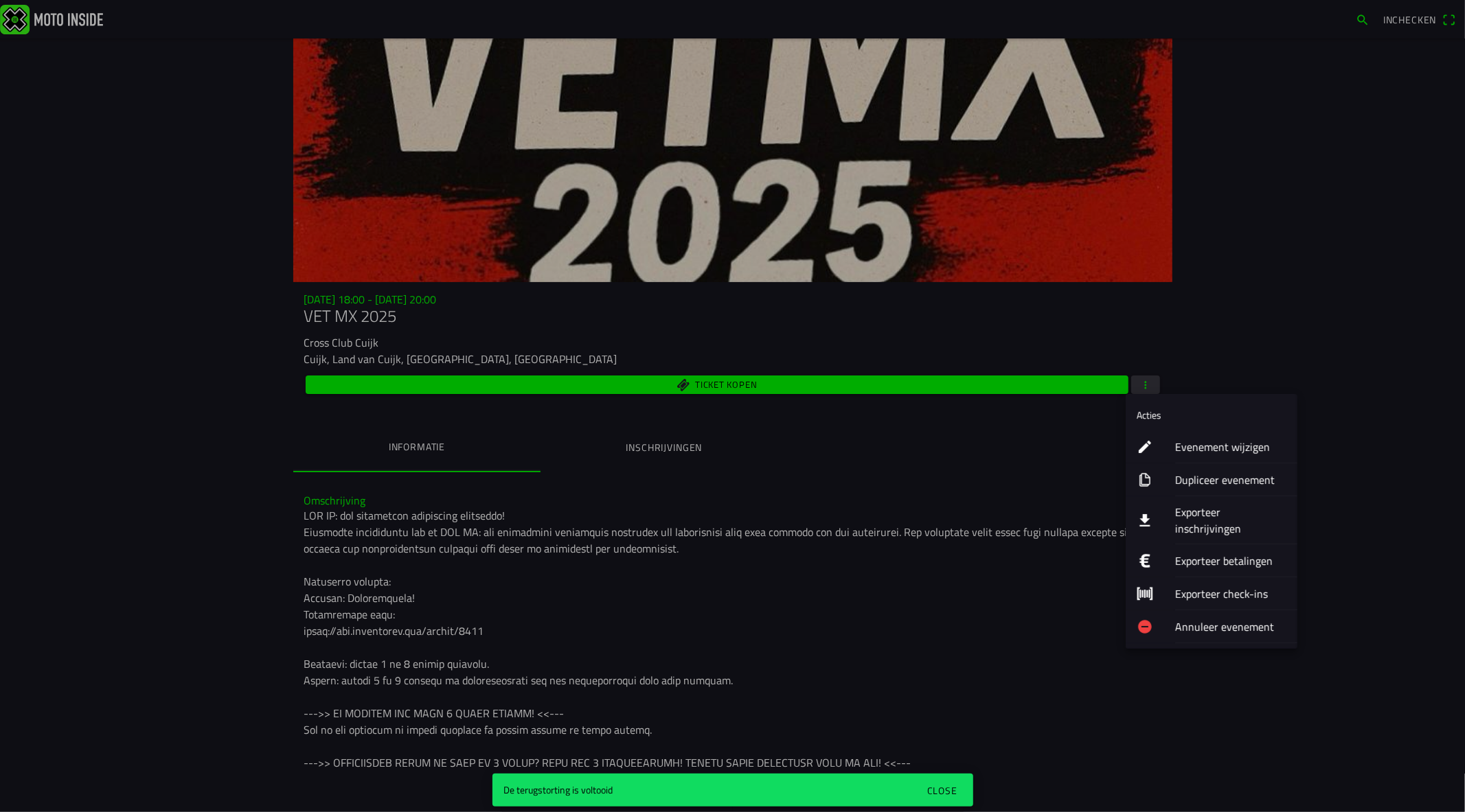
click at [1229, 509] on ion-label "Exporteer inschrijvingen" at bounding box center [1230, 521] width 111 height 33
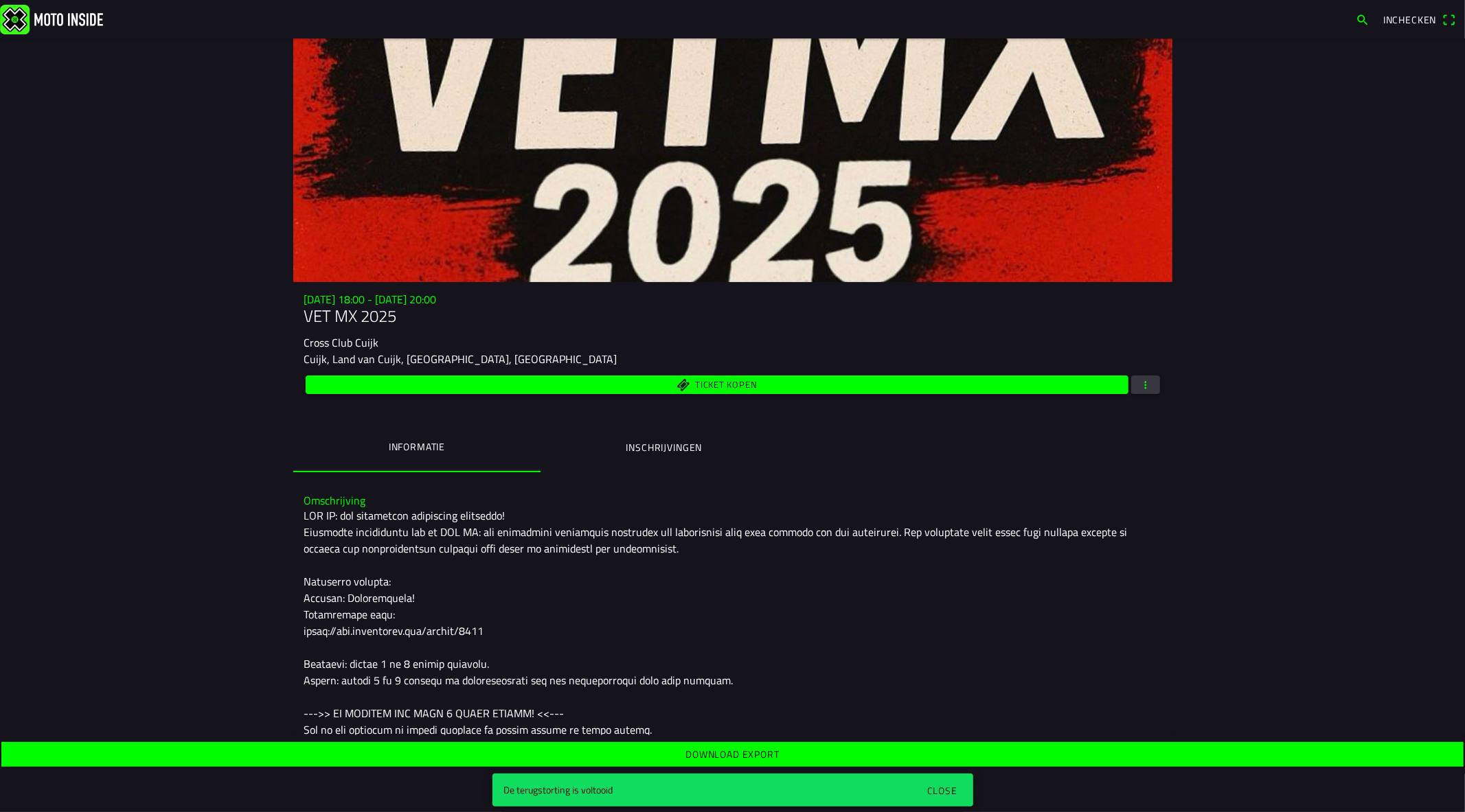
click at [802, 753] on span "Download export" at bounding box center [731, 755] width 1441 height 24
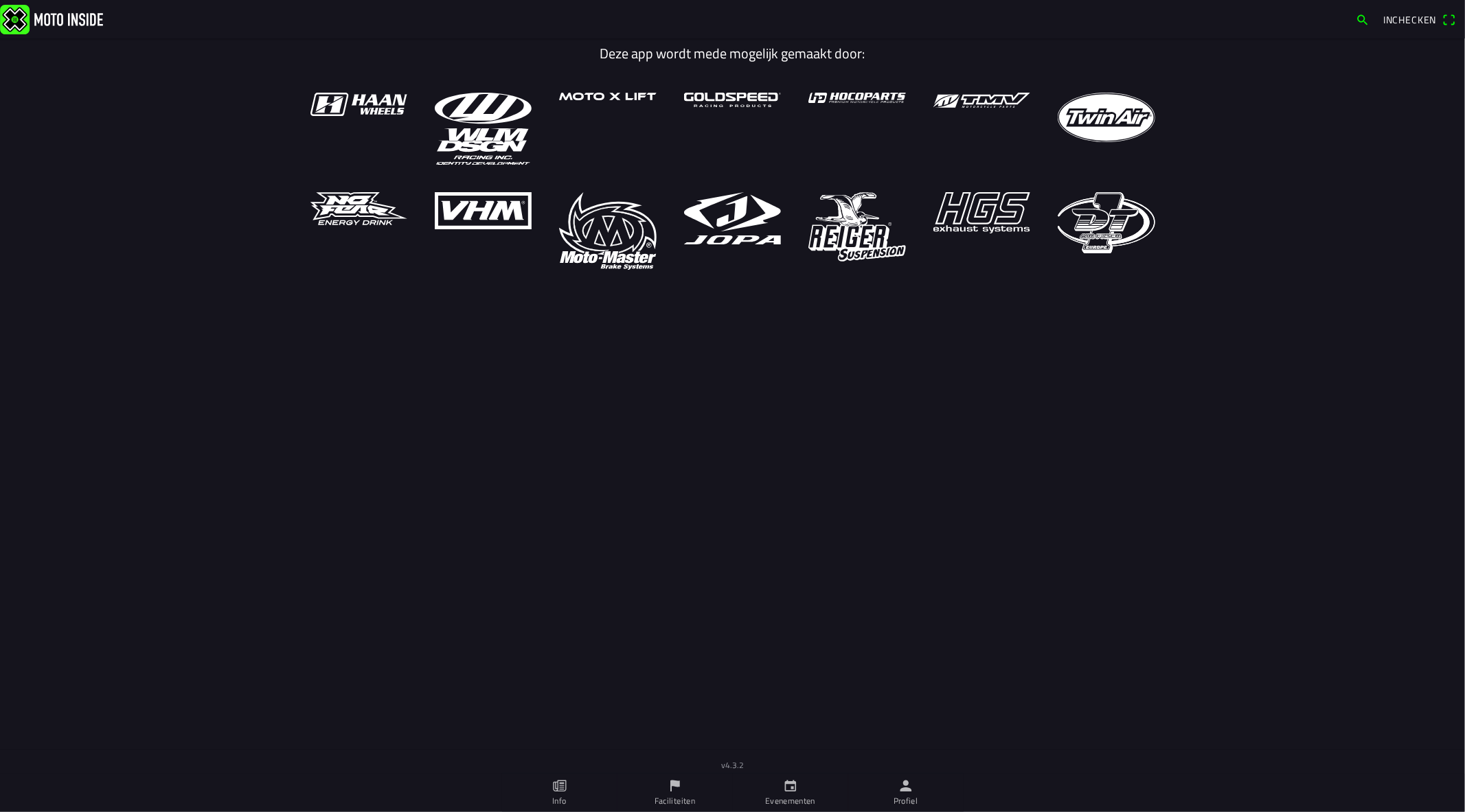
click at [902, 781] on icon "person" at bounding box center [905, 786] width 15 height 15
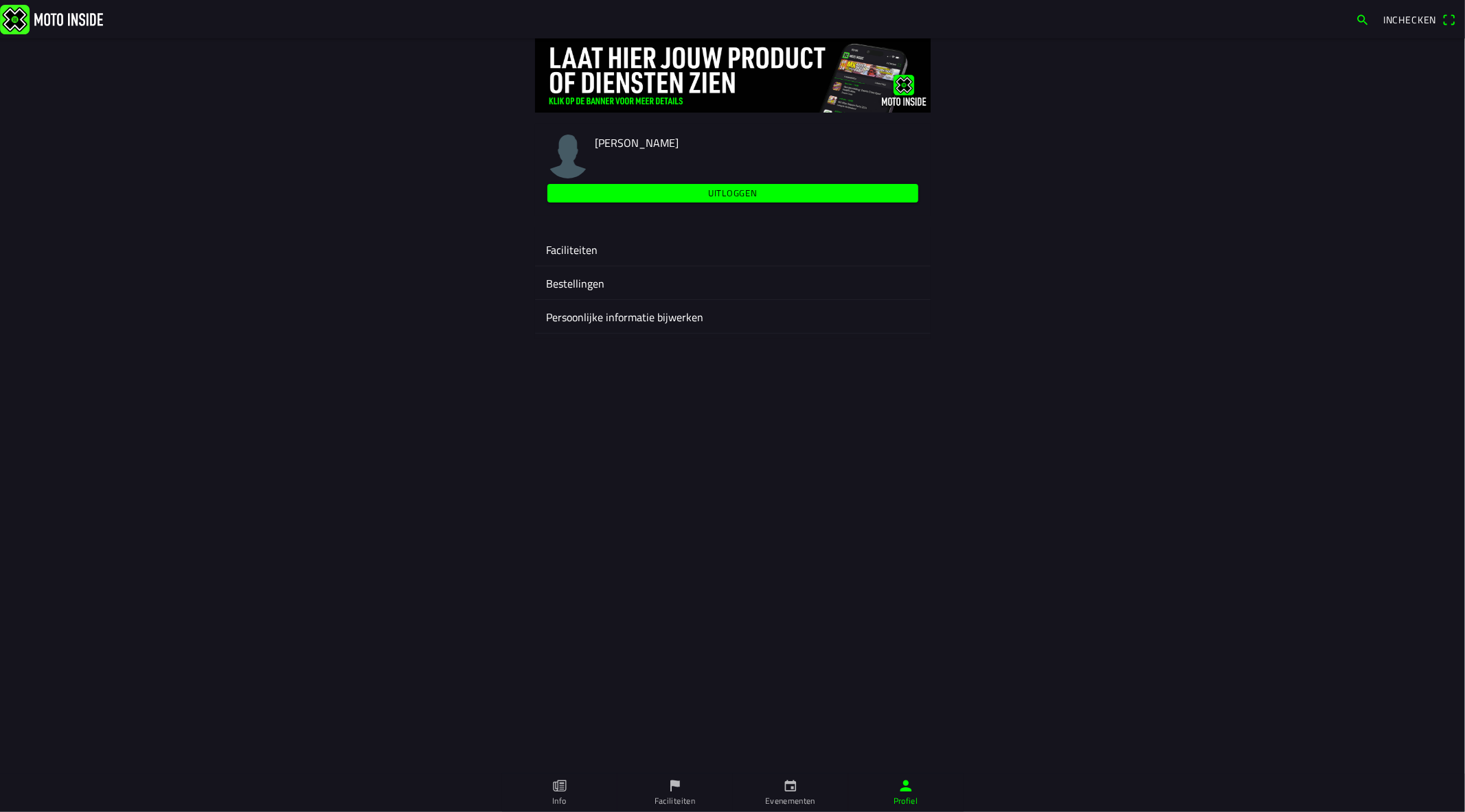
click at [580, 242] on ion-label "Faciliteiten" at bounding box center [733, 250] width 374 height 17
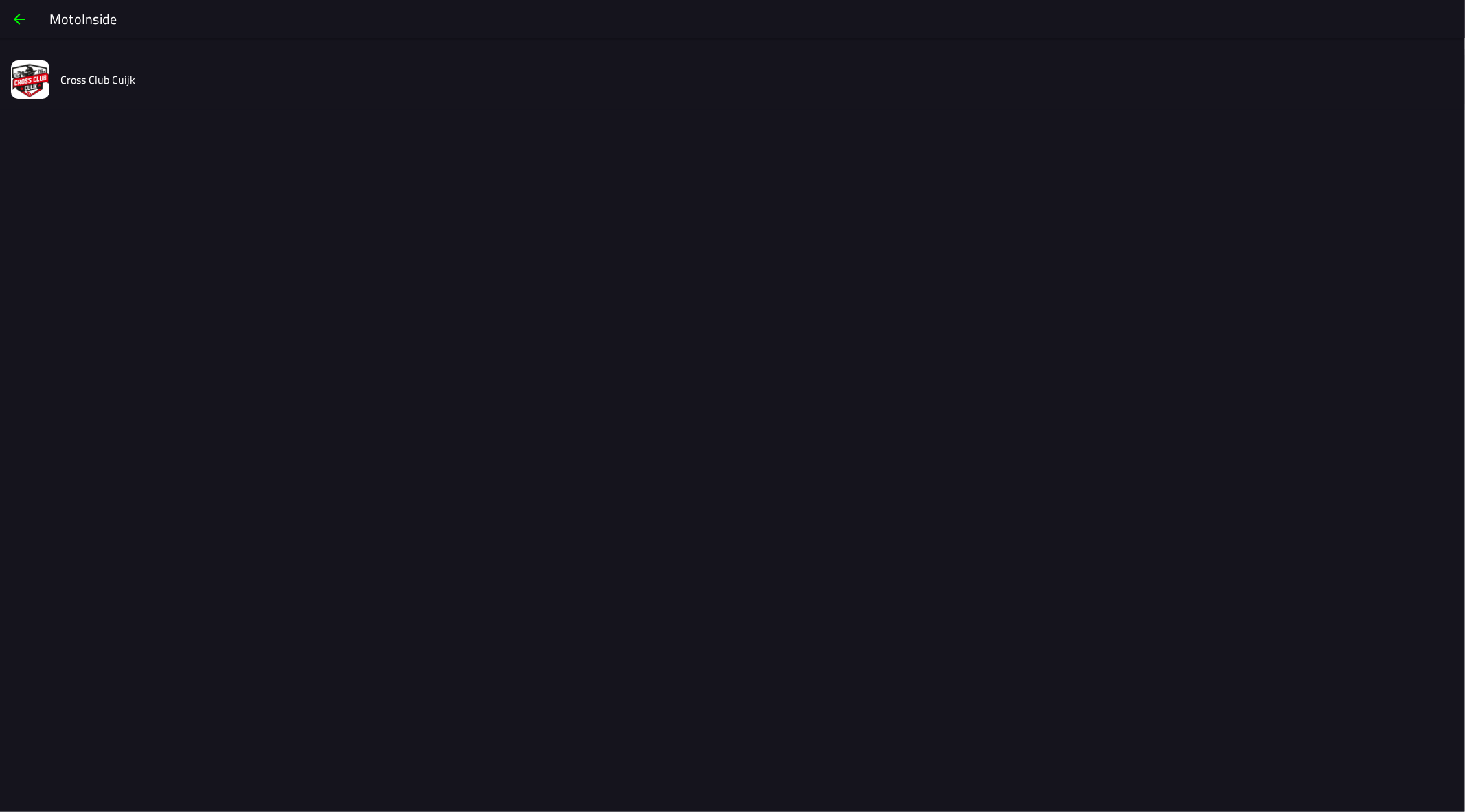
click at [0, 0] on slot "Cross Club Cuijk" at bounding box center [0, 0] width 0 height 0
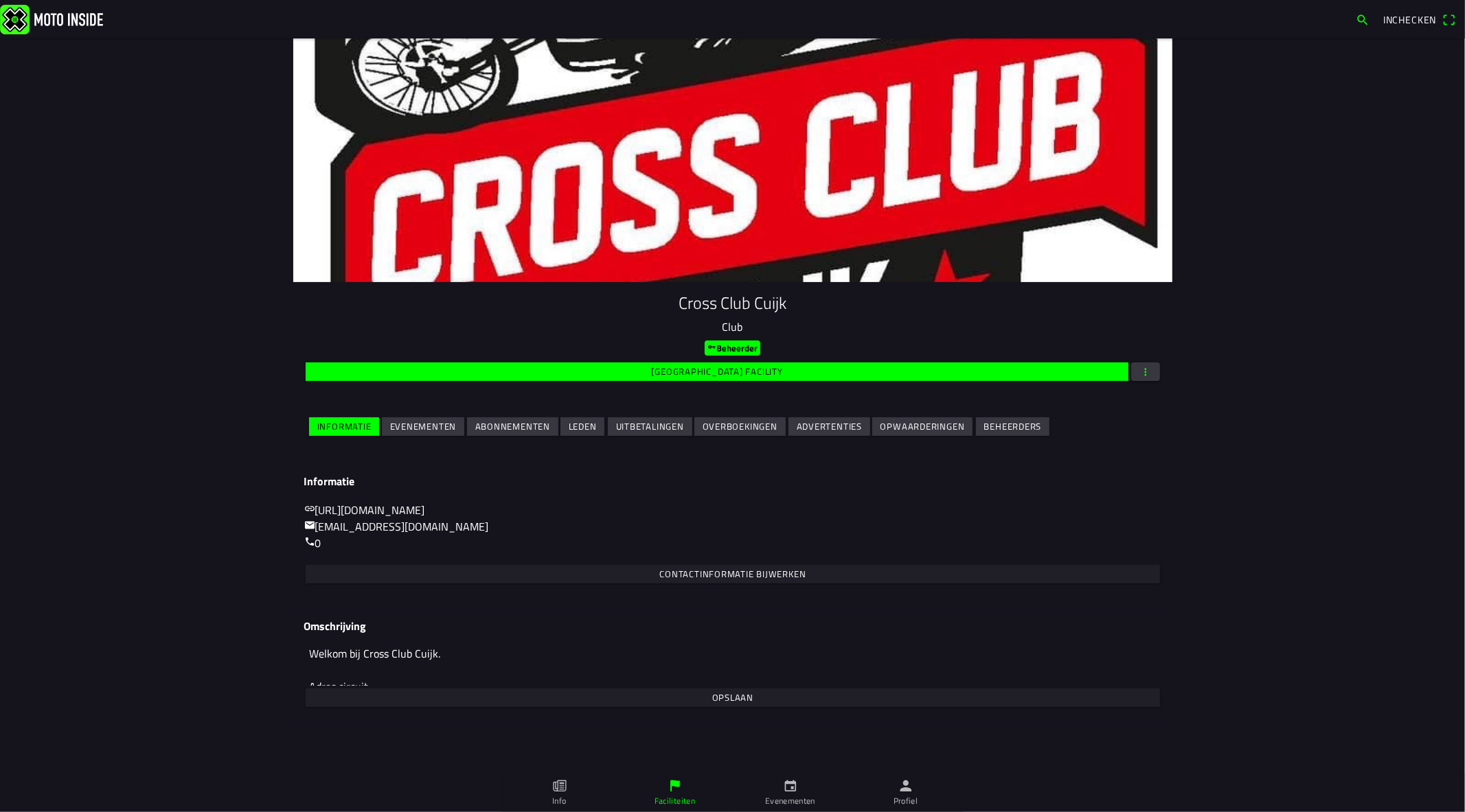
click at [0, 0] on slot "Evenementen" at bounding box center [0, 0] width 0 height 0
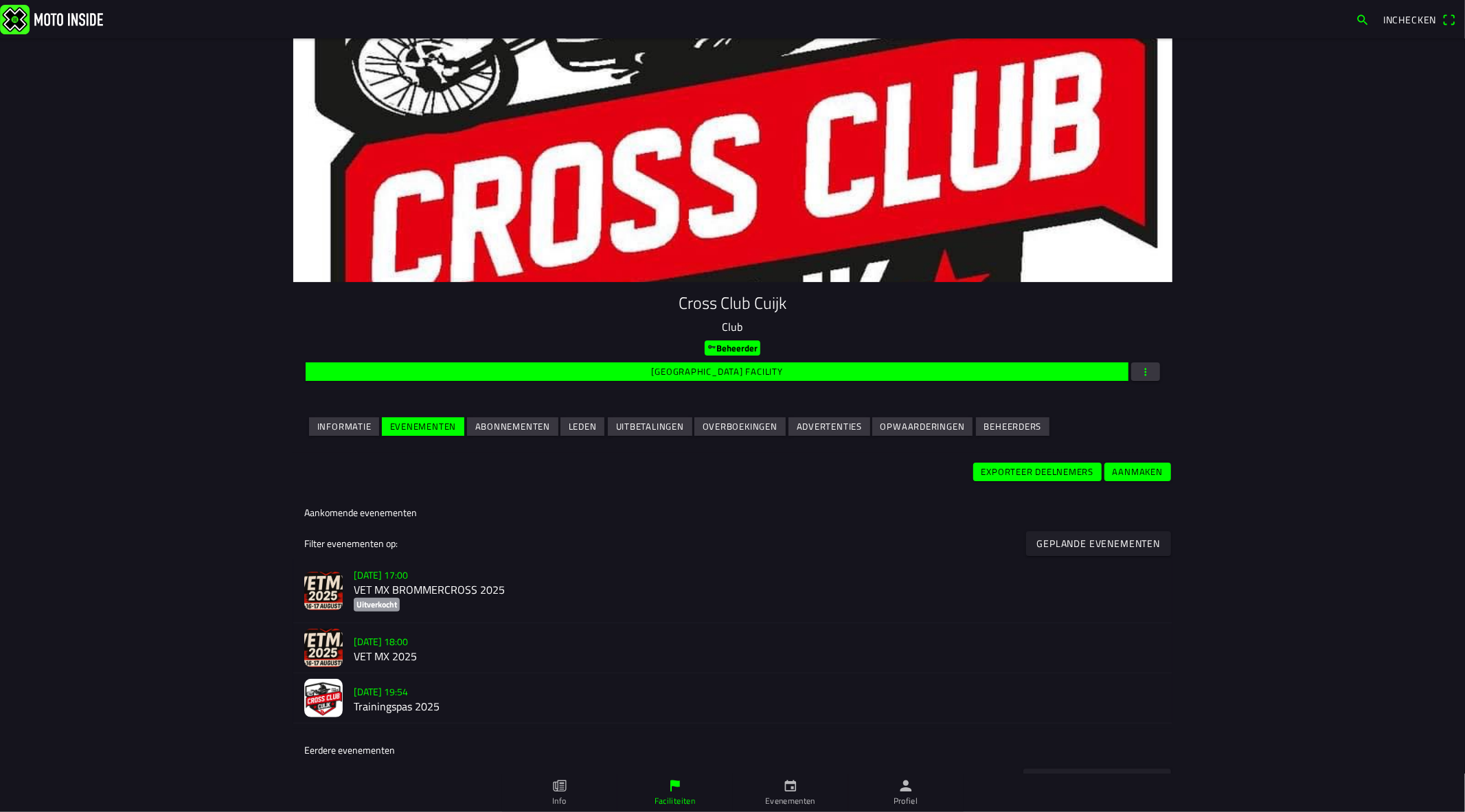
click at [430, 646] on h3 "[DATE] 18:00" at bounding box center [757, 642] width 808 height 15
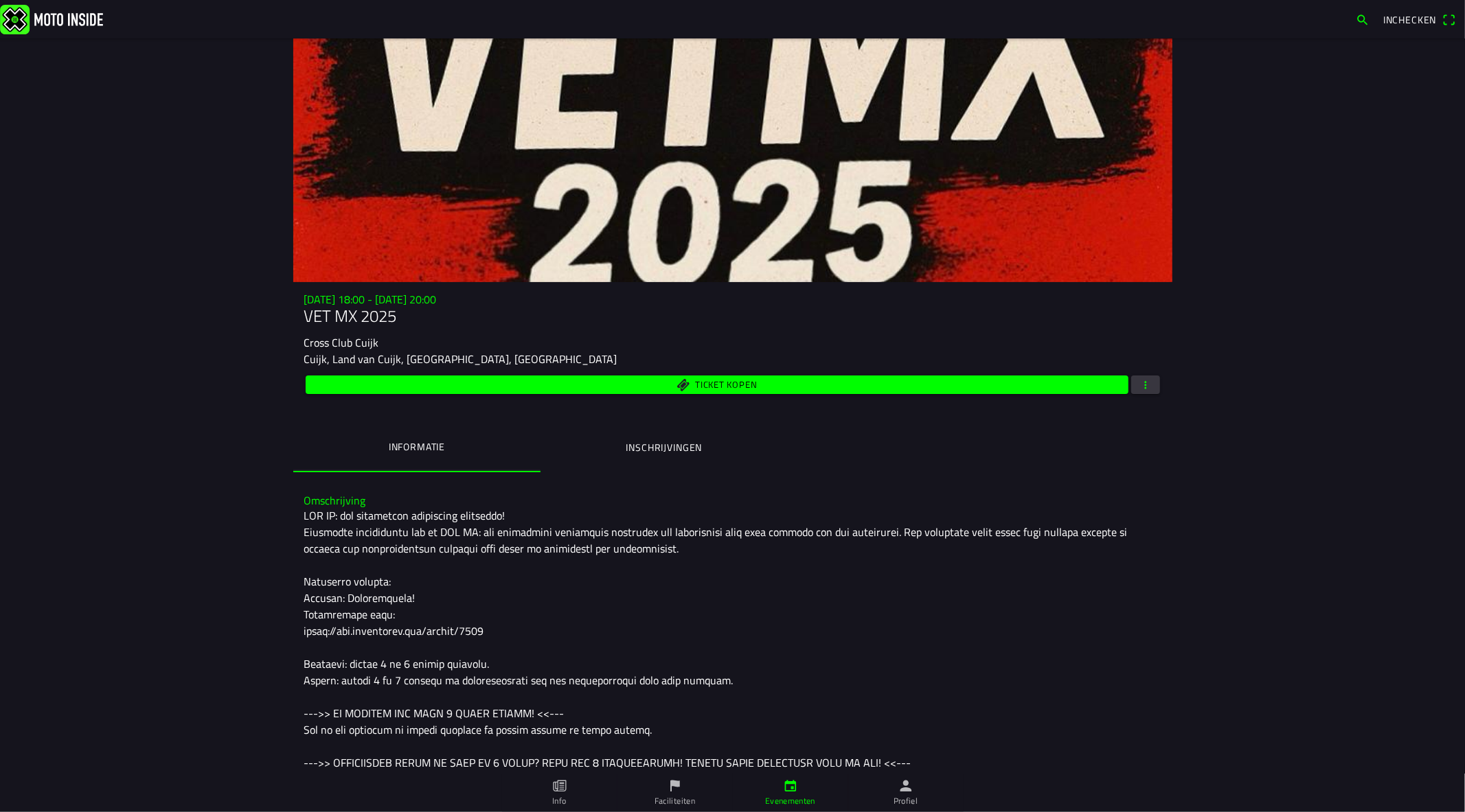
click at [1140, 379] on span "button" at bounding box center [1145, 384] width 12 height 18
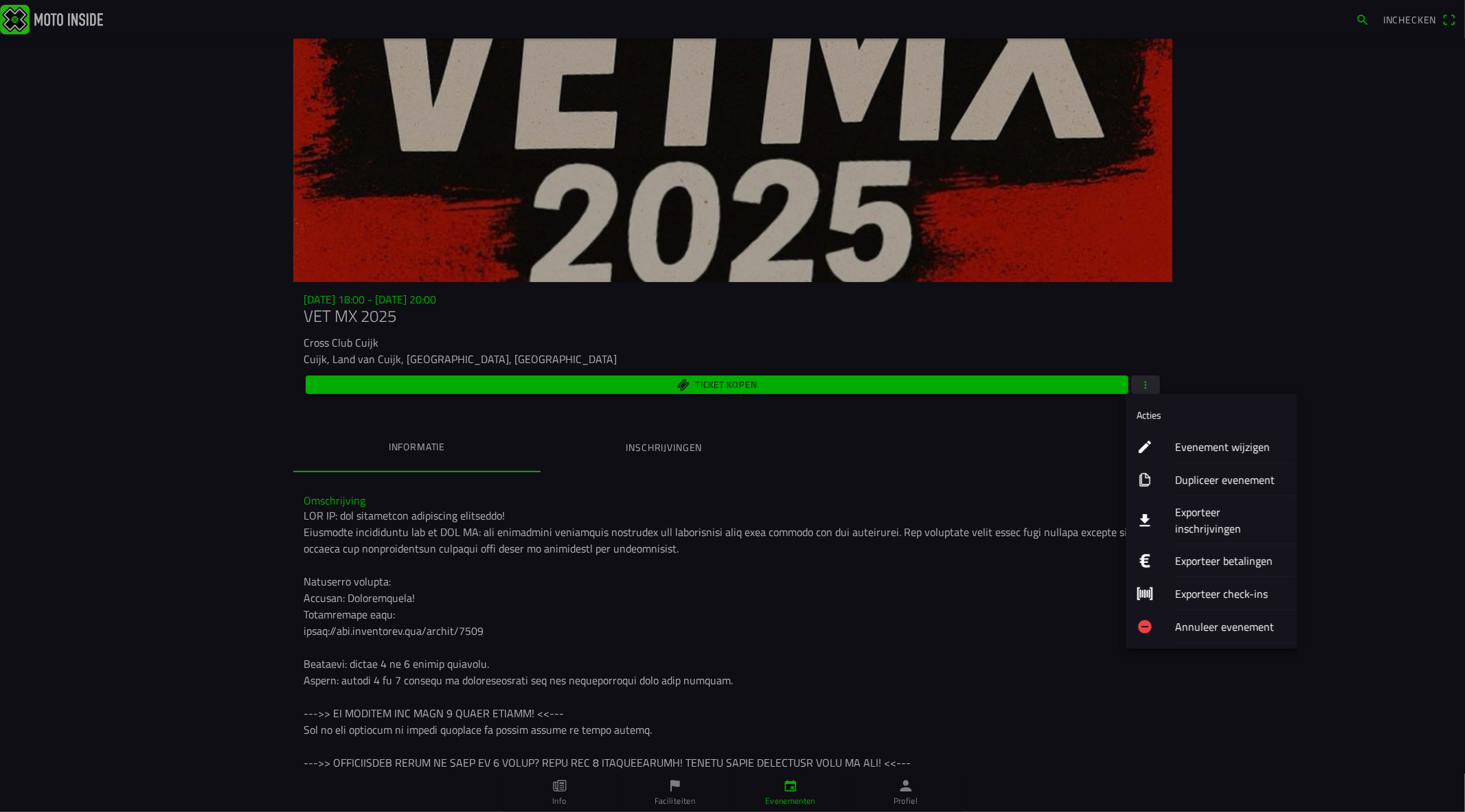
click at [1205, 507] on ion-label "Exporteer inschrijvingen" at bounding box center [1230, 521] width 111 height 33
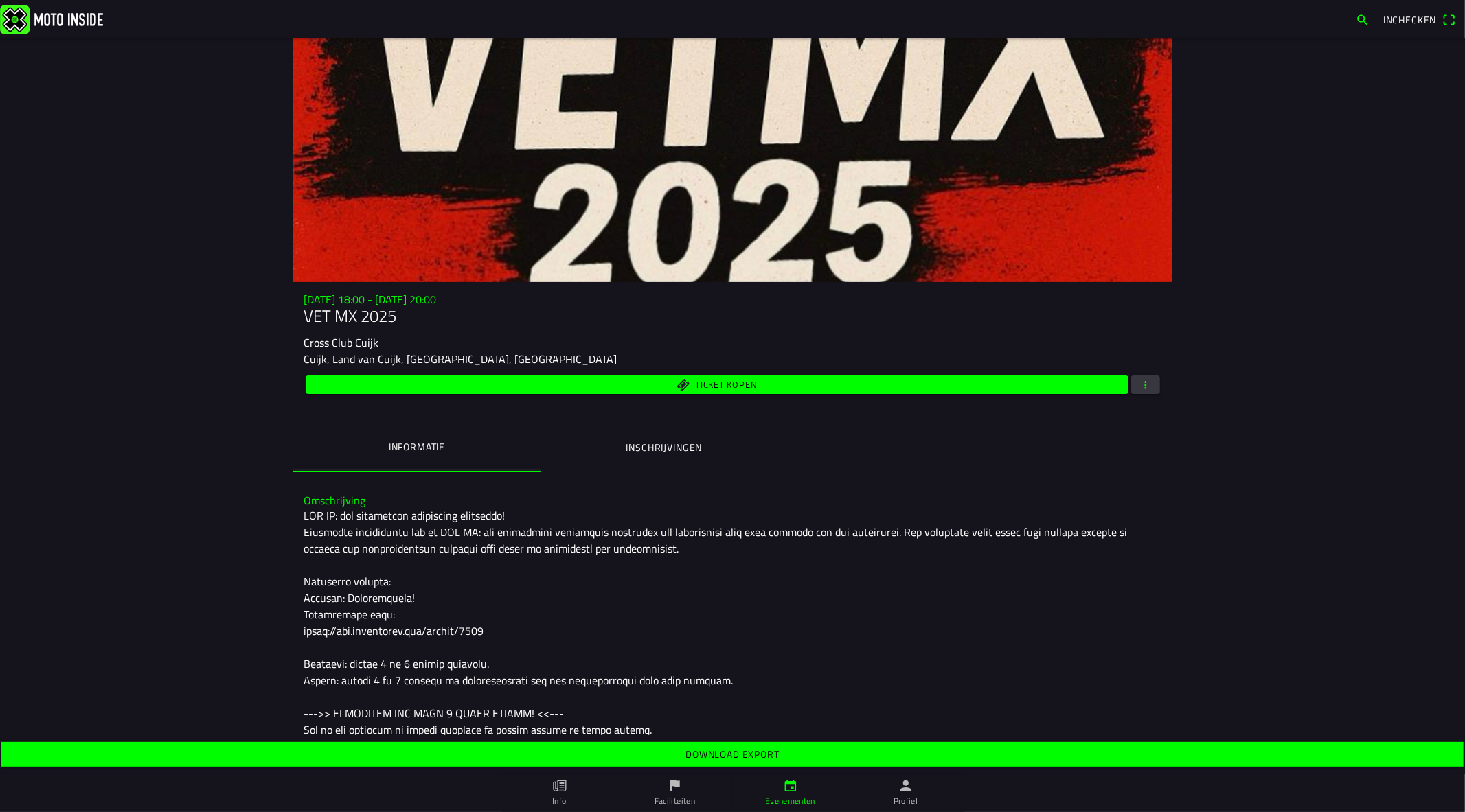
click at [901, 756] on span "Download export" at bounding box center [731, 755] width 1441 height 24
